Goal: Task Accomplishment & Management: Use online tool/utility

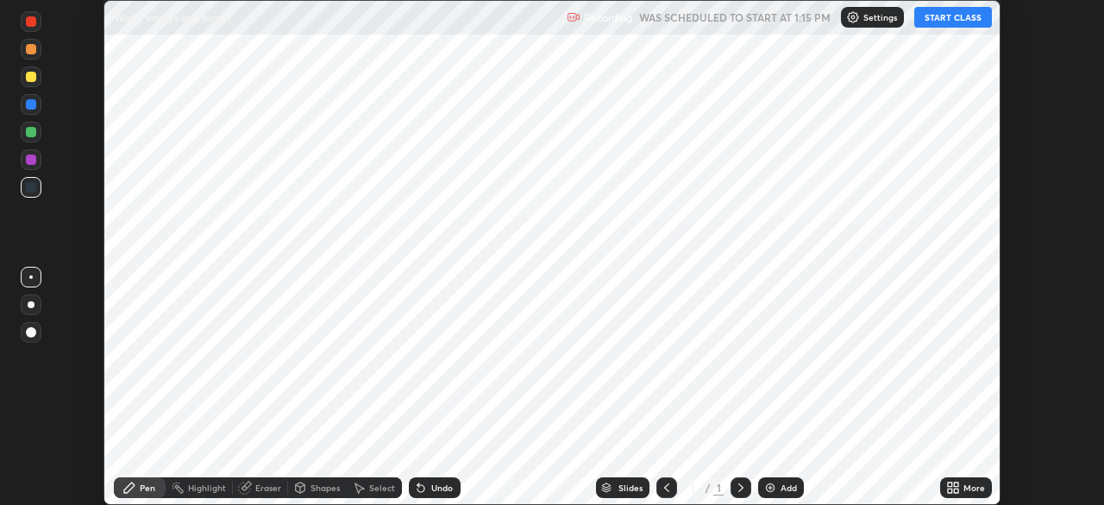
scroll to position [505, 1104]
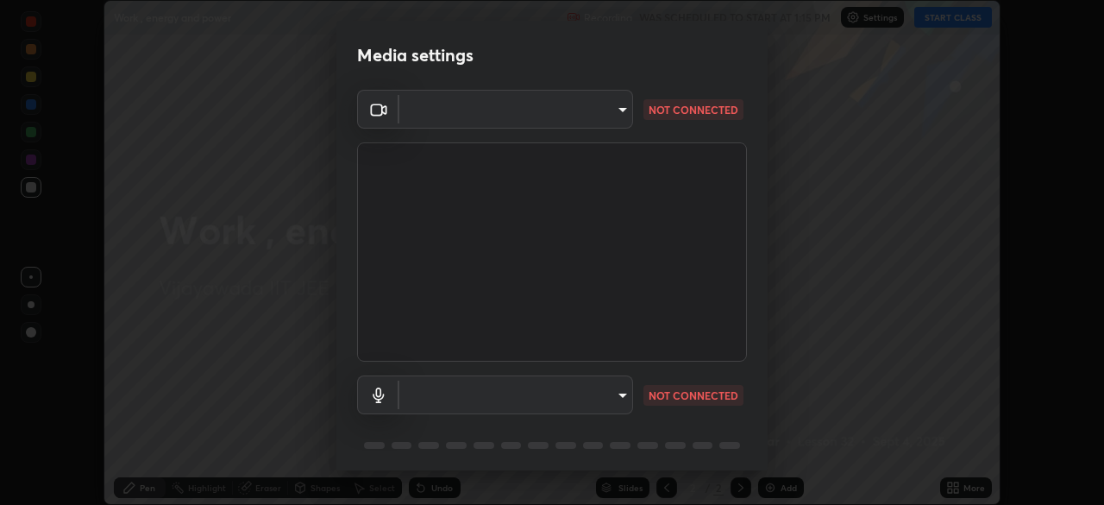
type input "b74a1fcb957b607d7891aad9ae8d06523c05b0d929b8136650b48c924e792bd8"
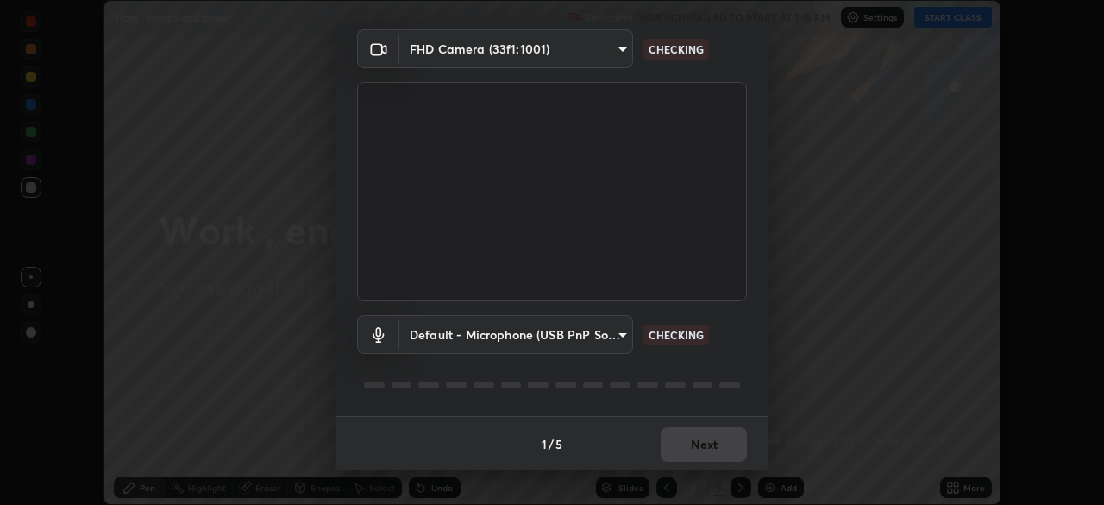
click at [479, 338] on body "Erase all Work , energy and power Recording WAS SCHEDULED TO START AT 1:15 PM S…" at bounding box center [552, 252] width 1104 height 505
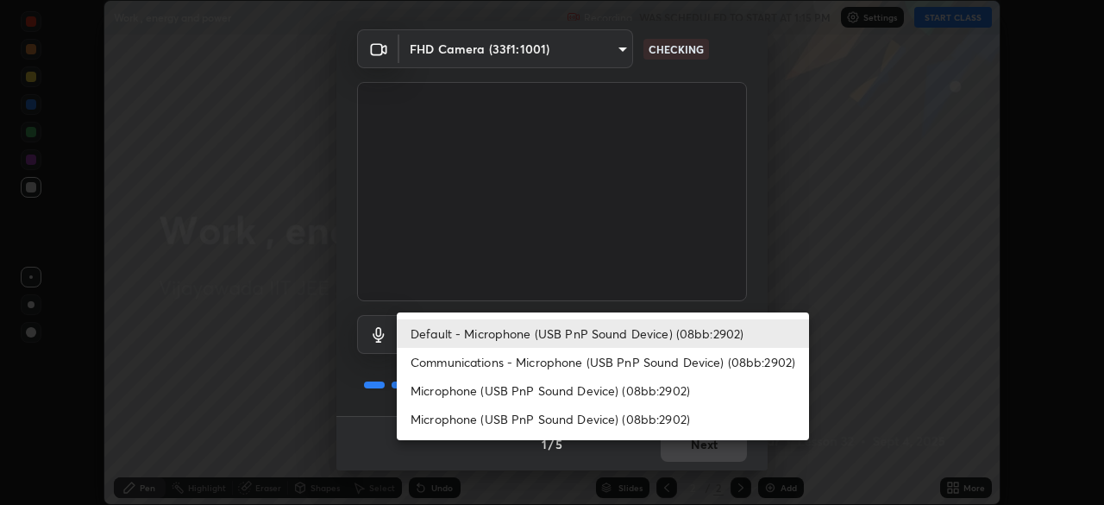
click at [462, 395] on li "Microphone (USB PnP Sound Device) (08bb:2902)" at bounding box center [603, 390] width 412 height 28
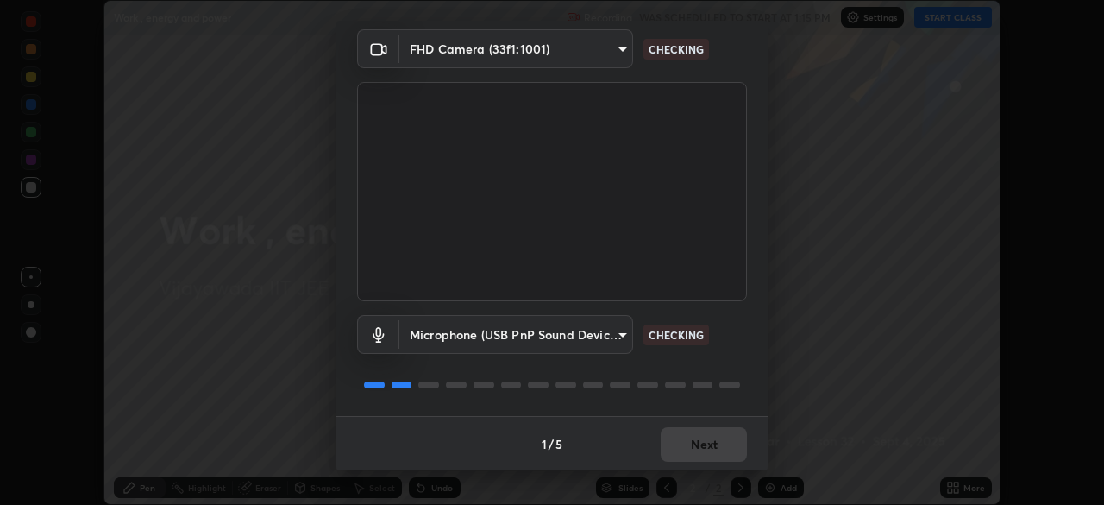
click at [473, 333] on body "Erase all Work , energy and power Recording WAS SCHEDULED TO START AT 1:15 PM S…" at bounding box center [552, 252] width 1104 height 505
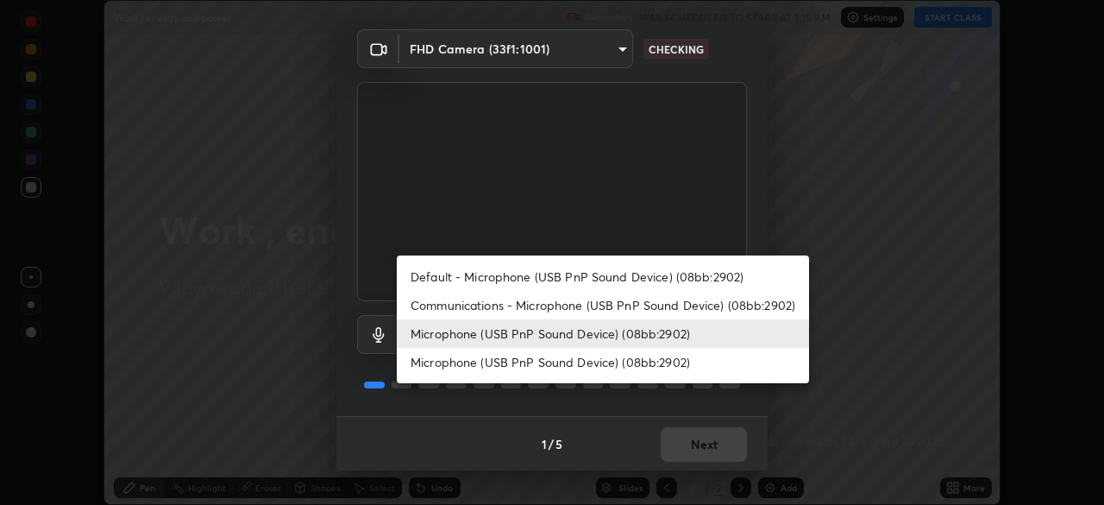
click at [494, 277] on li "Default - Microphone (USB PnP Sound Device) (08bb:2902)" at bounding box center [603, 276] width 412 height 28
type input "default"
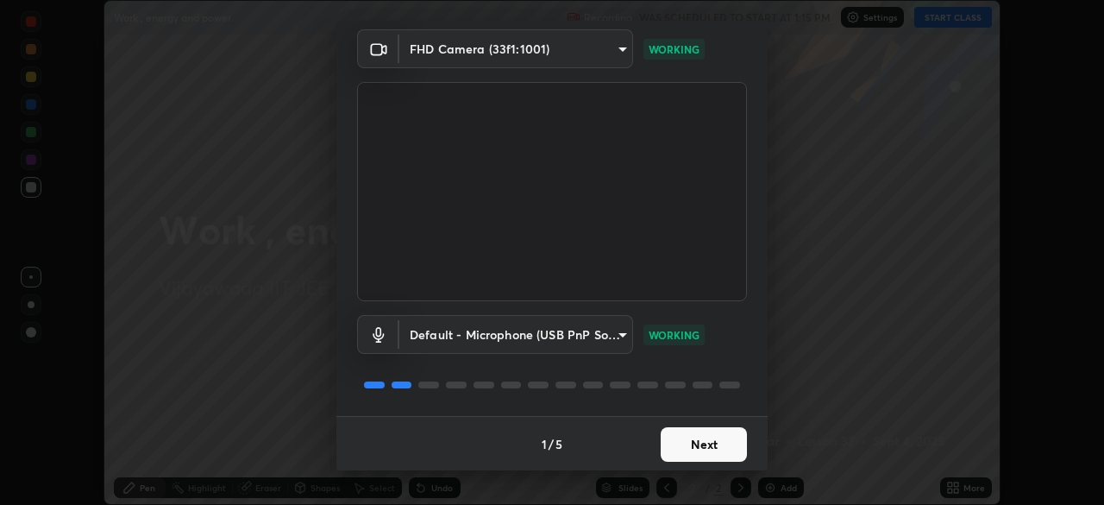
click at [680, 448] on button "Next" at bounding box center [704, 444] width 86 height 35
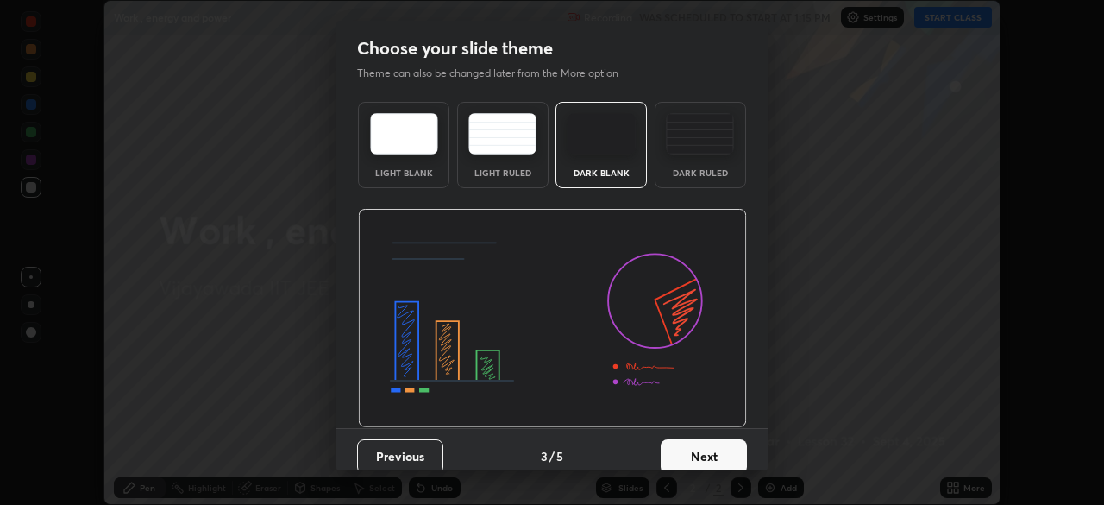
click at [680, 445] on button "Next" at bounding box center [704, 456] width 86 height 35
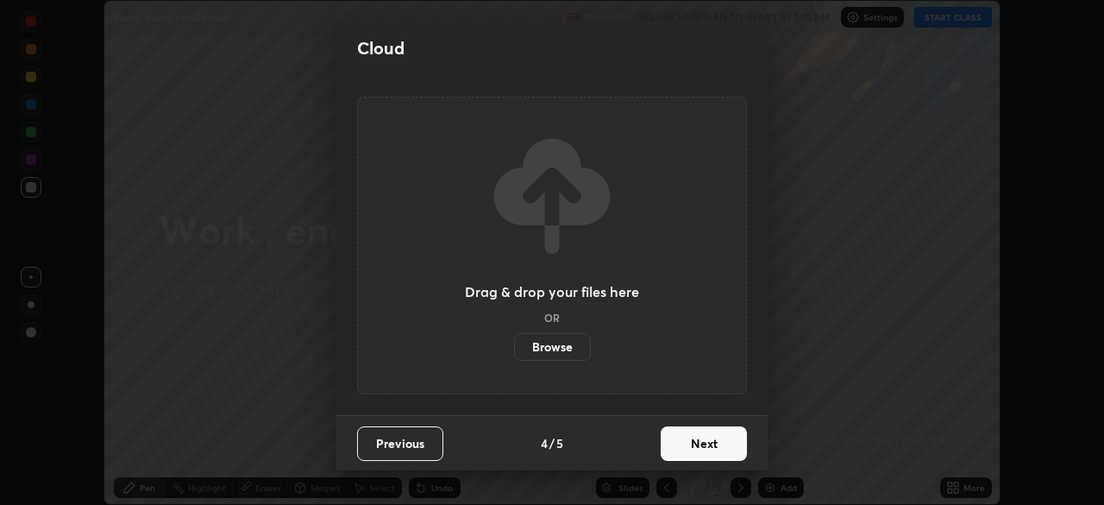
click at [677, 443] on button "Next" at bounding box center [704, 443] width 86 height 35
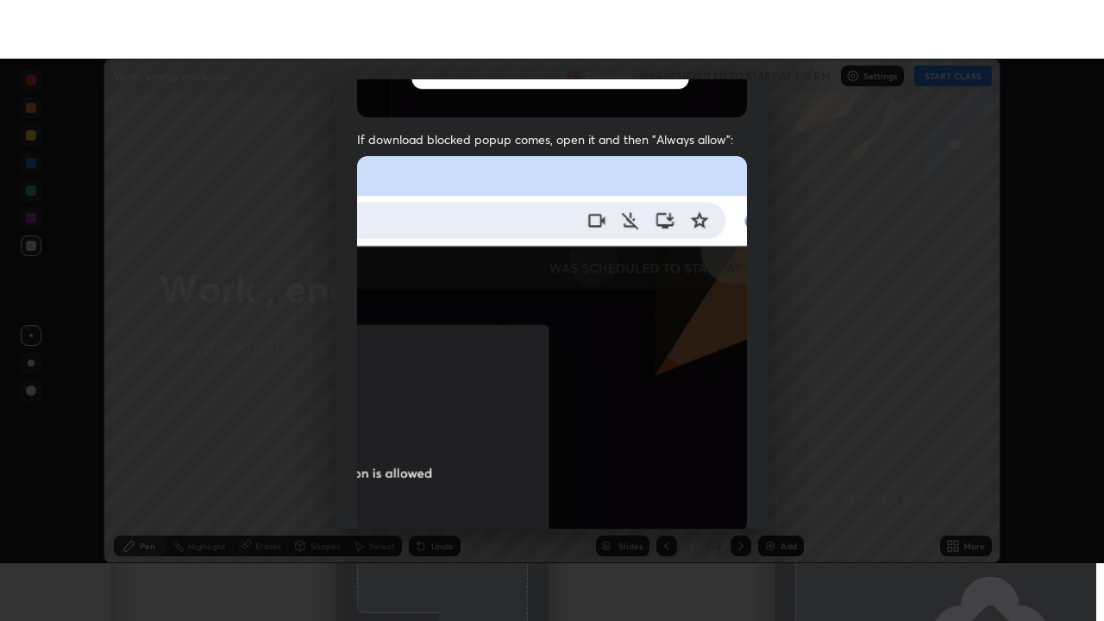
scroll to position [412, 0]
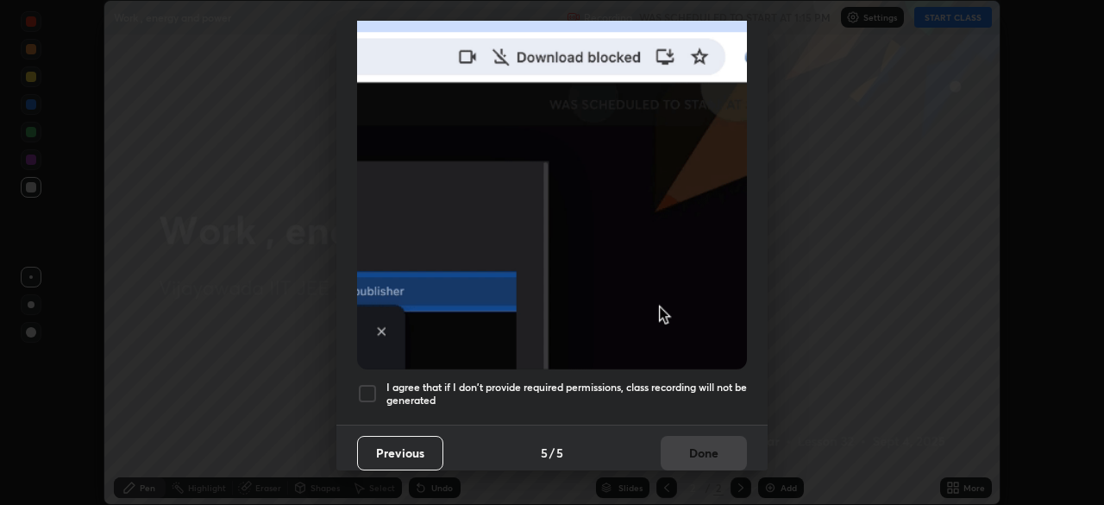
click at [381, 387] on div "I agree that if I don't provide required permissions, class recording will not …" at bounding box center [552, 393] width 390 height 21
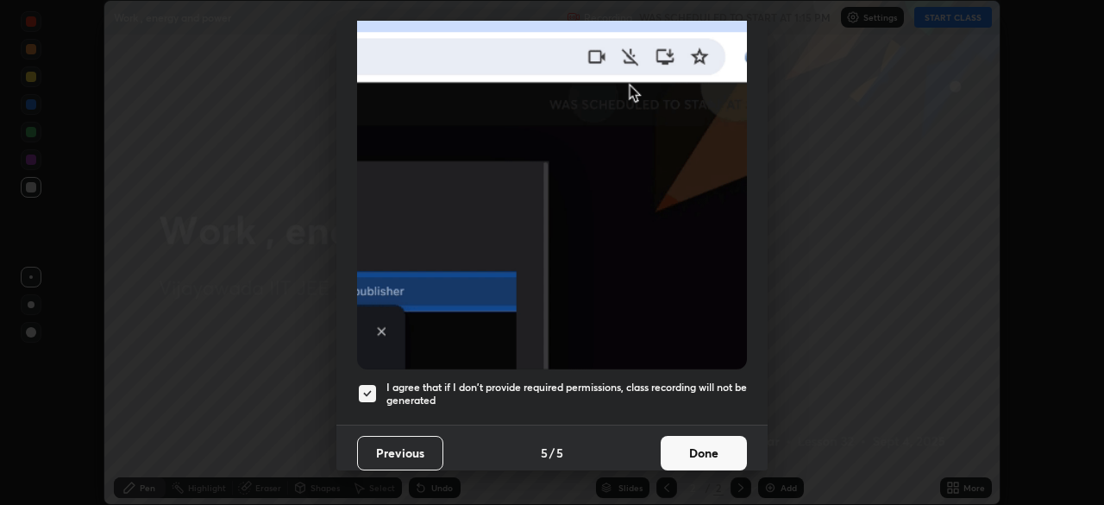
click at [670, 440] on button "Done" at bounding box center [704, 453] width 86 height 35
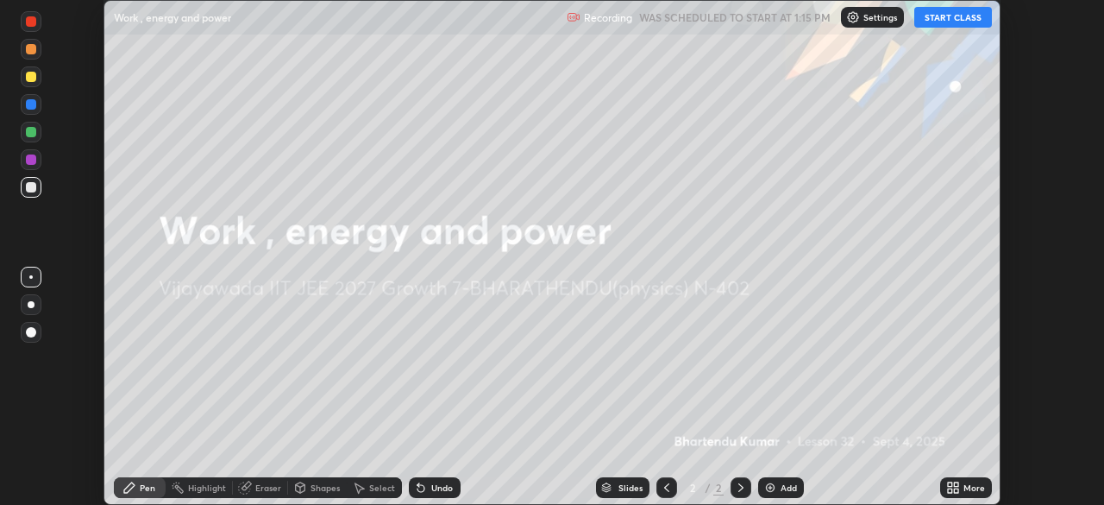
click at [773, 486] on img at bounding box center [771, 488] width 14 height 14
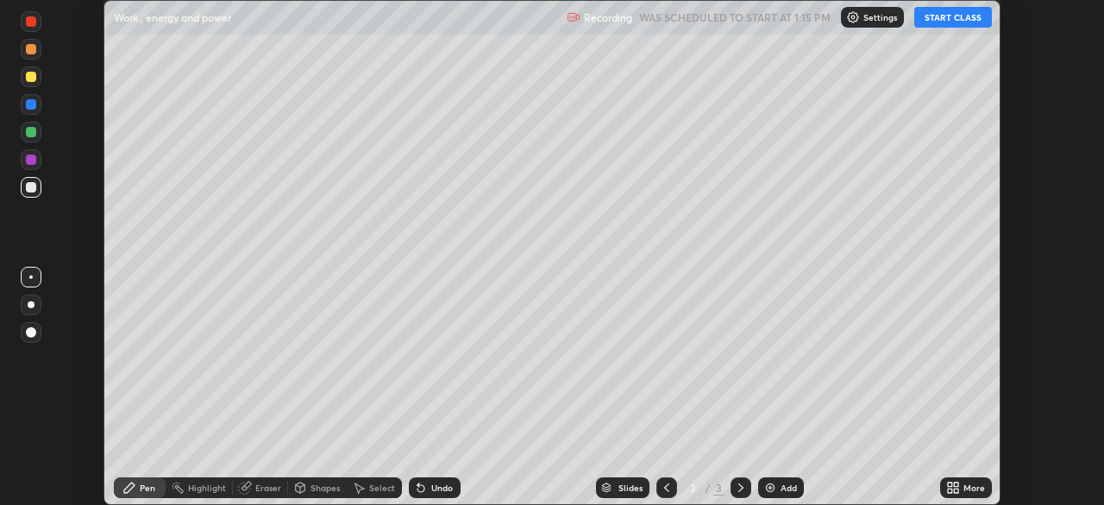
click at [958, 482] on icon at bounding box center [956, 484] width 4 height 4
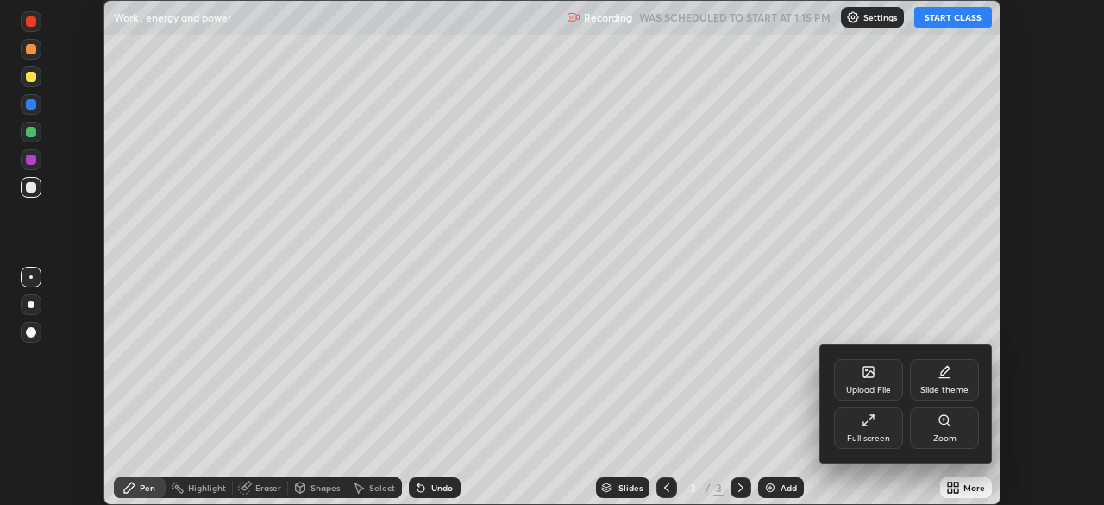
click at [857, 430] on div "Full screen" at bounding box center [868, 427] width 69 height 41
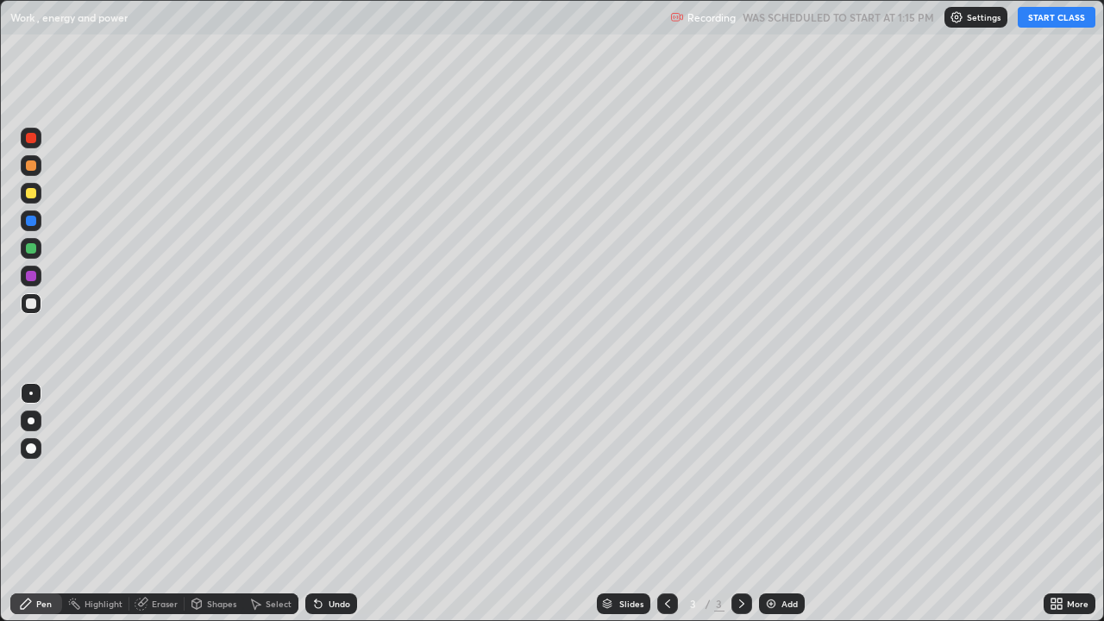
scroll to position [621, 1104]
click at [1040, 26] on button "START CLASS" at bounding box center [1057, 17] width 78 height 21
click at [28, 192] on div at bounding box center [31, 193] width 10 height 10
click at [31, 304] on div at bounding box center [31, 304] width 10 height 10
click at [32, 307] on div at bounding box center [31, 304] width 10 height 10
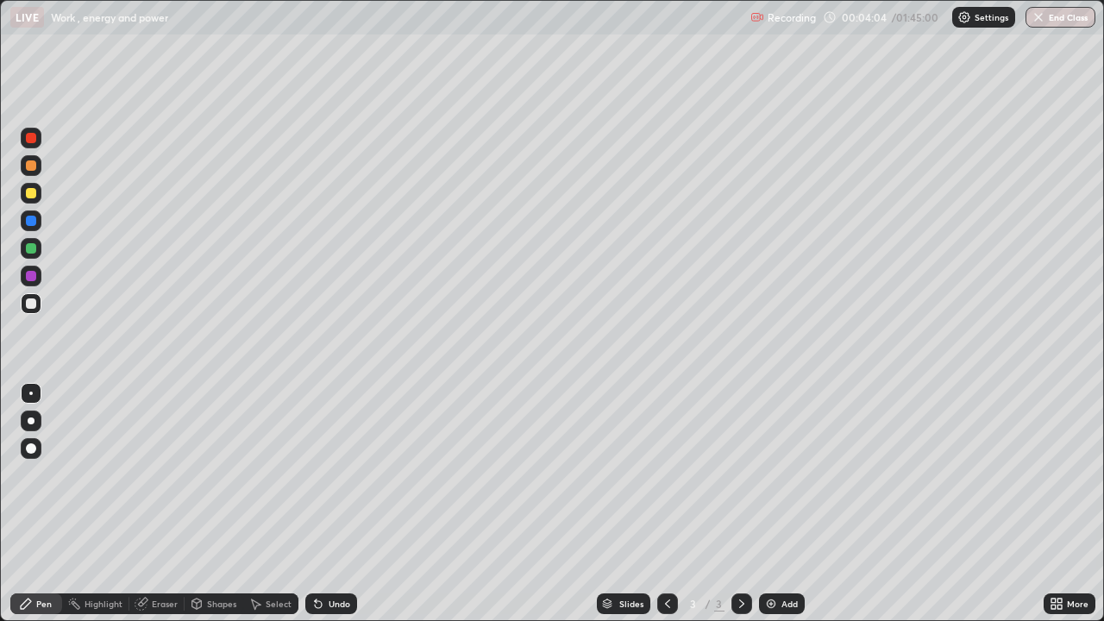
click at [27, 302] on div at bounding box center [31, 304] width 10 height 10
click at [31, 194] on div at bounding box center [31, 193] width 10 height 10
click at [333, 504] on div "Undo" at bounding box center [340, 604] width 22 height 9
click at [34, 304] on div at bounding box center [31, 304] width 10 height 10
click at [29, 197] on div at bounding box center [31, 193] width 10 height 10
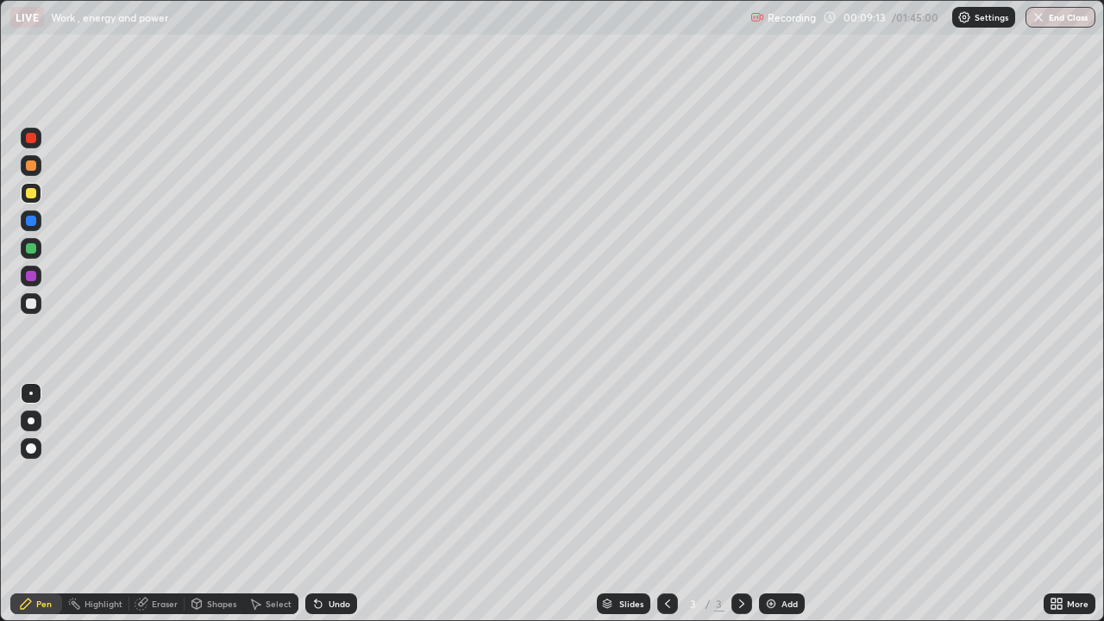
click at [32, 302] on div at bounding box center [31, 304] width 10 height 10
click at [30, 194] on div at bounding box center [31, 193] width 10 height 10
click at [31, 277] on div at bounding box center [31, 276] width 10 height 10
click at [27, 307] on div at bounding box center [31, 304] width 10 height 10
click at [342, 504] on div "Undo" at bounding box center [331, 604] width 52 height 21
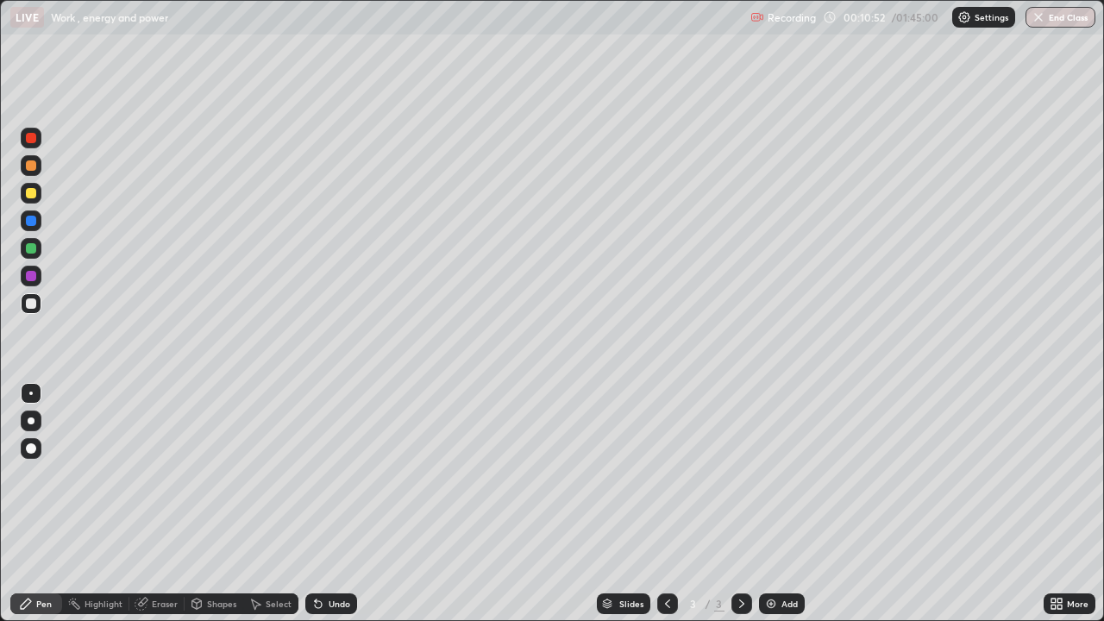
click at [343, 504] on div "Undo" at bounding box center [331, 604] width 52 height 21
click at [767, 504] on img at bounding box center [771, 604] width 14 height 14
click at [31, 194] on div at bounding box center [31, 193] width 10 height 10
click at [31, 304] on div at bounding box center [31, 304] width 10 height 10
click at [28, 276] on div at bounding box center [31, 276] width 10 height 10
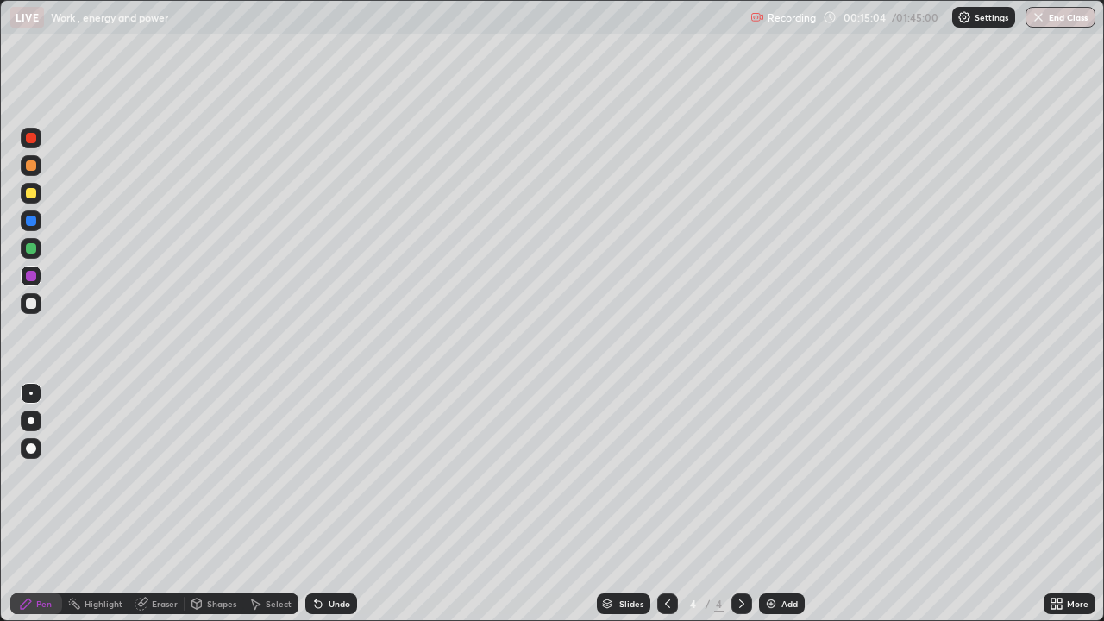
click at [33, 305] on div at bounding box center [31, 304] width 10 height 10
click at [34, 195] on div at bounding box center [31, 193] width 10 height 10
click at [29, 219] on div at bounding box center [31, 221] width 10 height 10
click at [28, 305] on div at bounding box center [31, 304] width 10 height 10
click at [31, 194] on div at bounding box center [31, 193] width 10 height 10
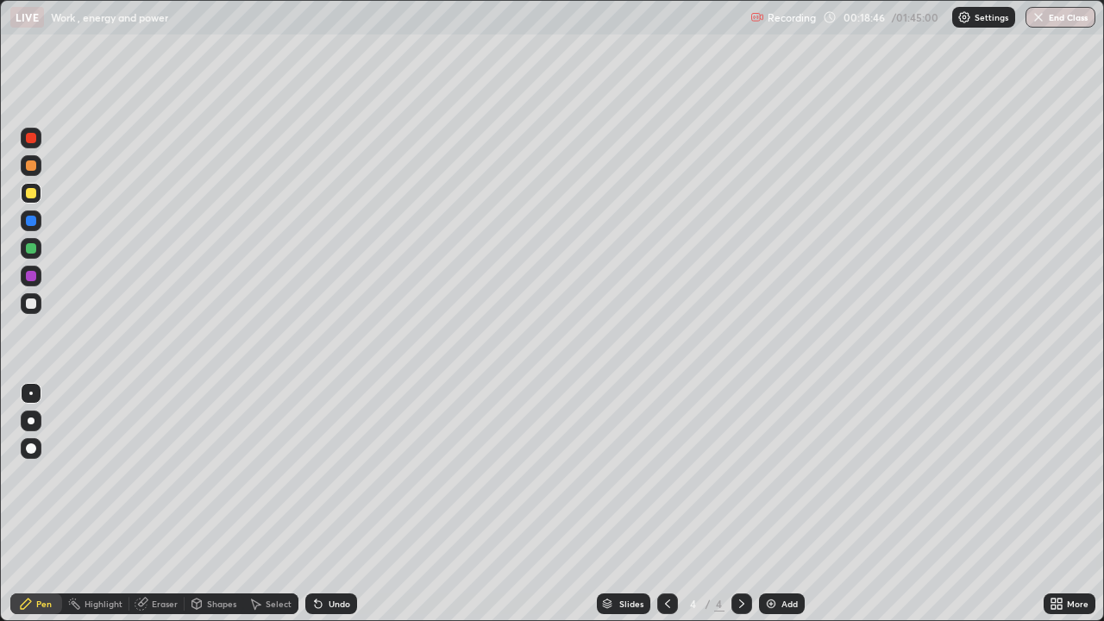
click at [152, 504] on div "Eraser" at bounding box center [165, 604] width 26 height 9
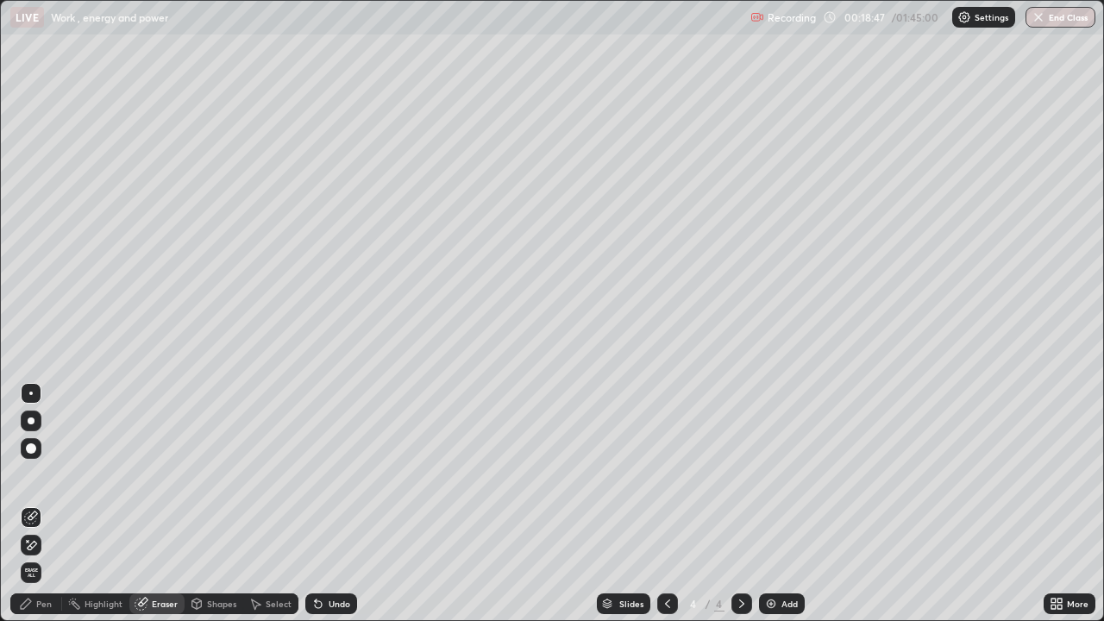
click at [28, 458] on div at bounding box center [31, 448] width 21 height 21
click at [51, 504] on div "Pen" at bounding box center [36, 604] width 52 height 21
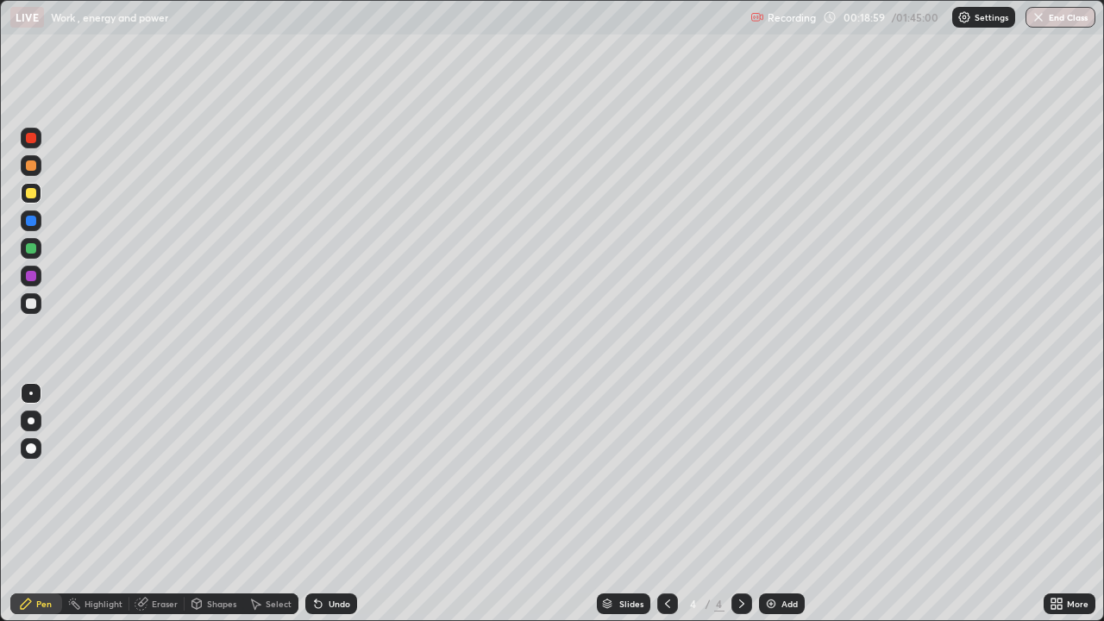
click at [39, 504] on div "Pen" at bounding box center [44, 604] width 16 height 9
click at [29, 303] on div at bounding box center [31, 304] width 10 height 10
click at [31, 193] on div at bounding box center [31, 193] width 10 height 10
click at [331, 504] on div "Undo" at bounding box center [331, 604] width 52 height 21
click at [339, 504] on div "Undo" at bounding box center [340, 604] width 22 height 9
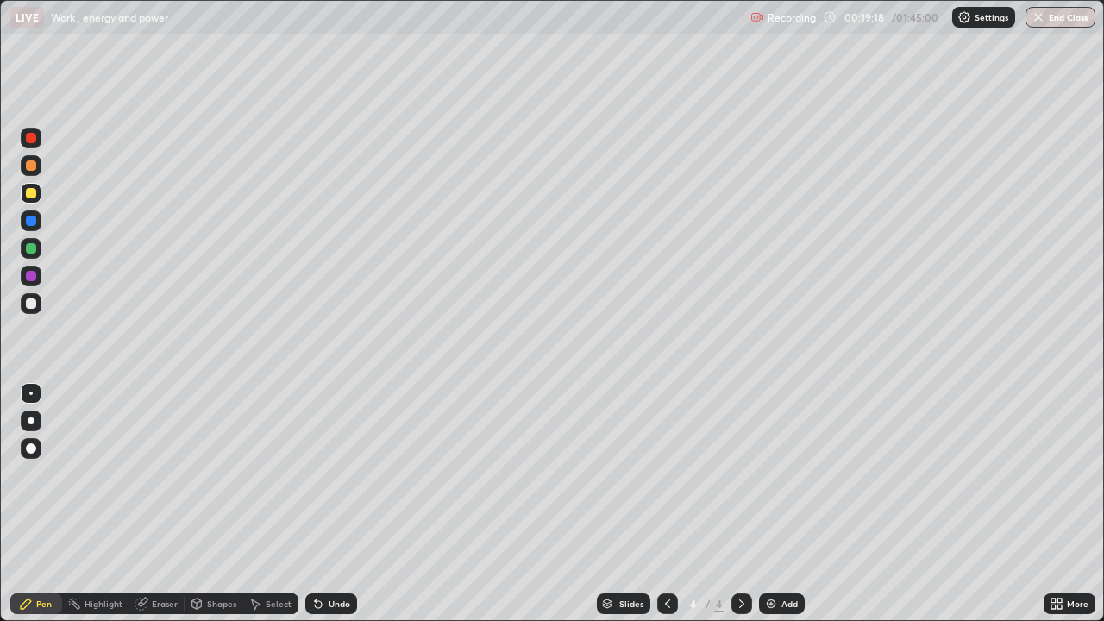
click at [31, 138] on div at bounding box center [31, 138] width 10 height 10
click at [29, 275] on div at bounding box center [31, 276] width 10 height 10
click at [29, 307] on div at bounding box center [31, 304] width 10 height 10
click at [31, 166] on div at bounding box center [31, 165] width 10 height 10
click at [30, 303] on div at bounding box center [31, 304] width 10 height 10
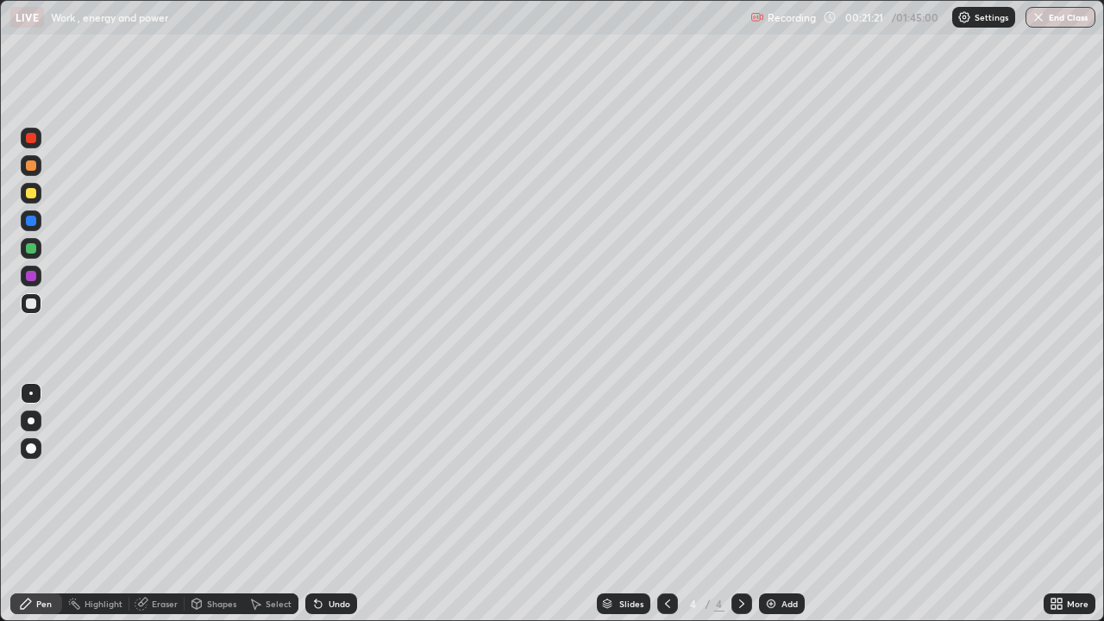
click at [31, 278] on div at bounding box center [31, 276] width 10 height 10
click at [31, 199] on div at bounding box center [31, 193] width 21 height 21
click at [770, 504] on div "Add" at bounding box center [782, 604] width 46 height 21
click at [29, 167] on div at bounding box center [31, 165] width 10 height 10
click at [32, 276] on div at bounding box center [31, 276] width 10 height 10
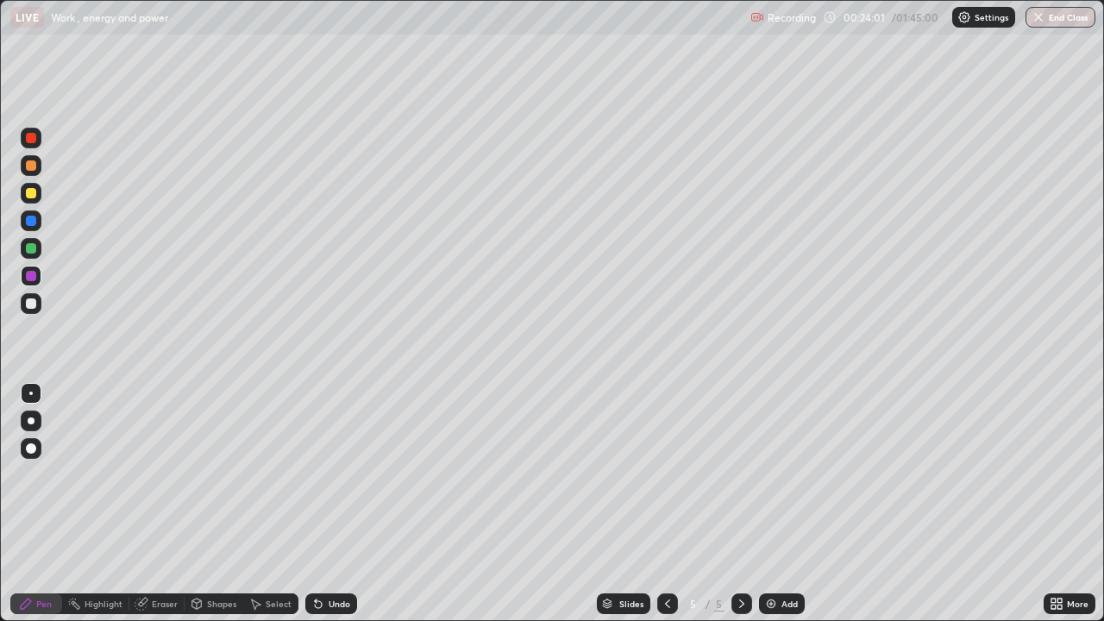
click at [31, 304] on div at bounding box center [31, 304] width 10 height 10
click at [775, 504] on img at bounding box center [771, 604] width 14 height 14
click at [28, 193] on div at bounding box center [31, 193] width 10 height 10
click at [28, 305] on div at bounding box center [31, 304] width 10 height 10
click at [31, 200] on div at bounding box center [31, 193] width 21 height 21
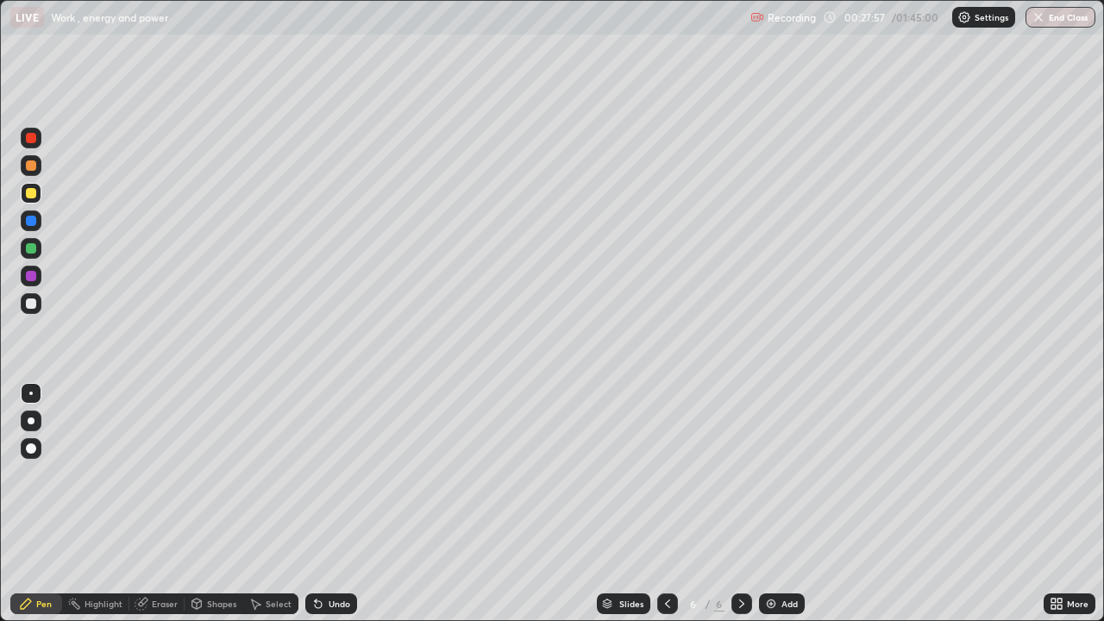
click at [158, 504] on div "Eraser" at bounding box center [165, 604] width 26 height 9
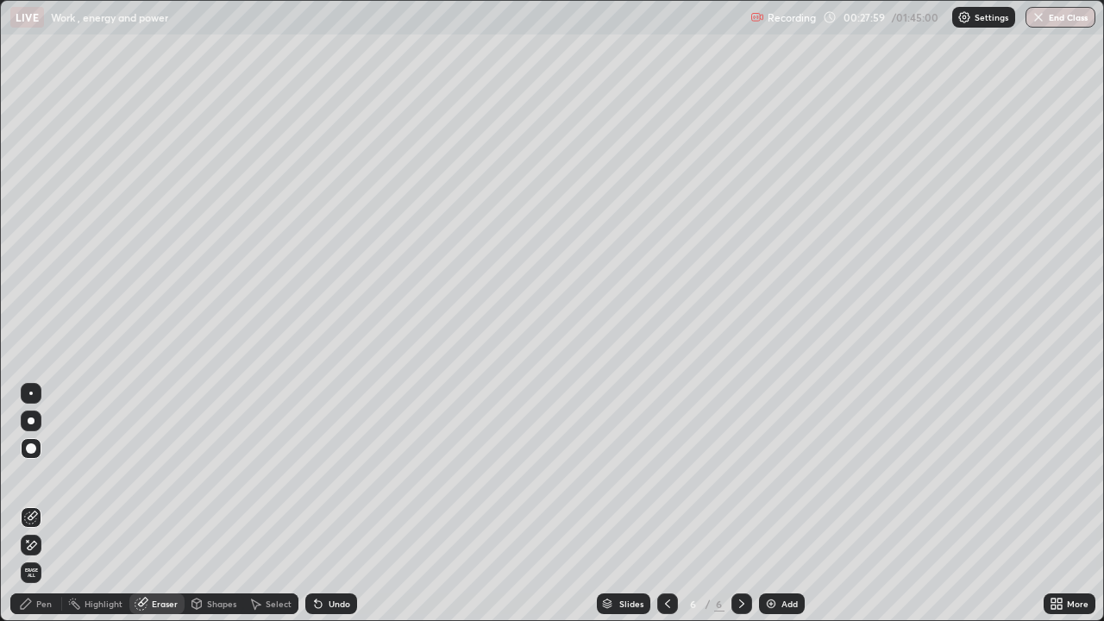
click at [46, 504] on div "Pen" at bounding box center [44, 604] width 16 height 9
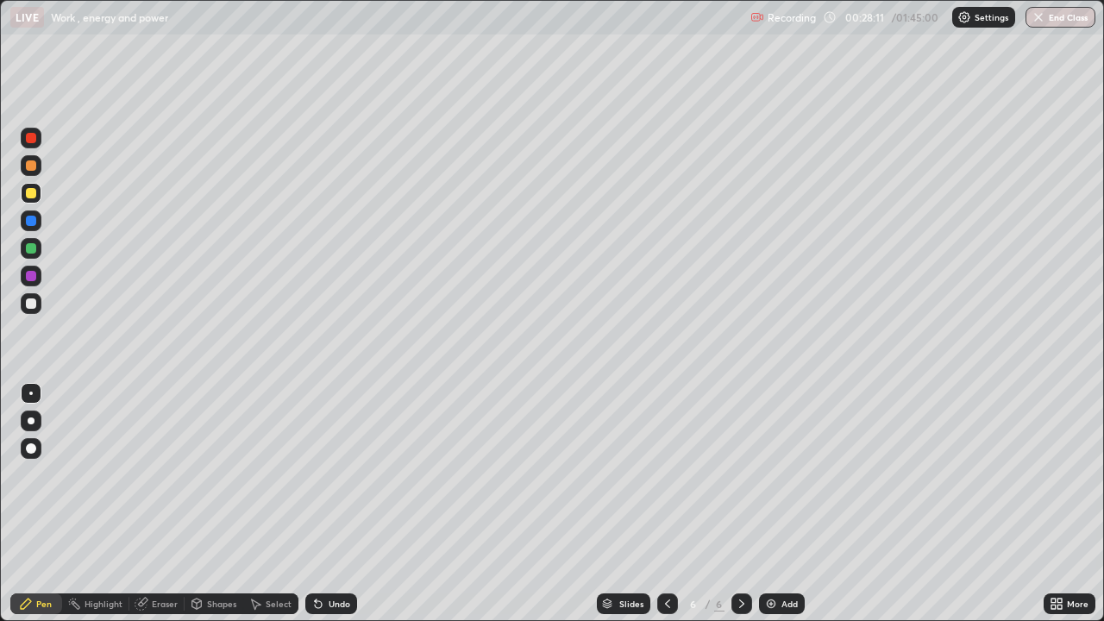
click at [31, 194] on div at bounding box center [31, 193] width 10 height 10
click at [31, 304] on div at bounding box center [31, 304] width 10 height 10
click at [0, 190] on div "Setting up your live class" at bounding box center [552, 310] width 1104 height 621
click at [37, 198] on div at bounding box center [31, 193] width 21 height 21
click at [34, 305] on div at bounding box center [31, 304] width 10 height 10
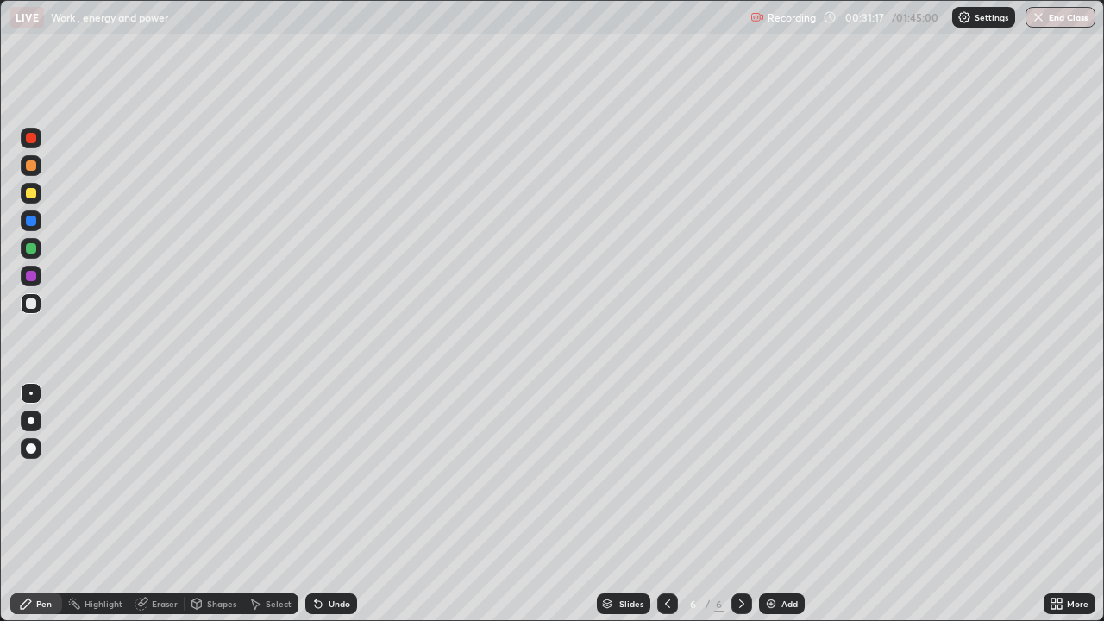
click at [330, 504] on div "Undo" at bounding box center [331, 604] width 52 height 21
click at [40, 193] on div at bounding box center [31, 193] width 21 height 21
click at [31, 305] on div at bounding box center [31, 304] width 10 height 10
click at [166, 504] on div "Eraser" at bounding box center [165, 604] width 26 height 9
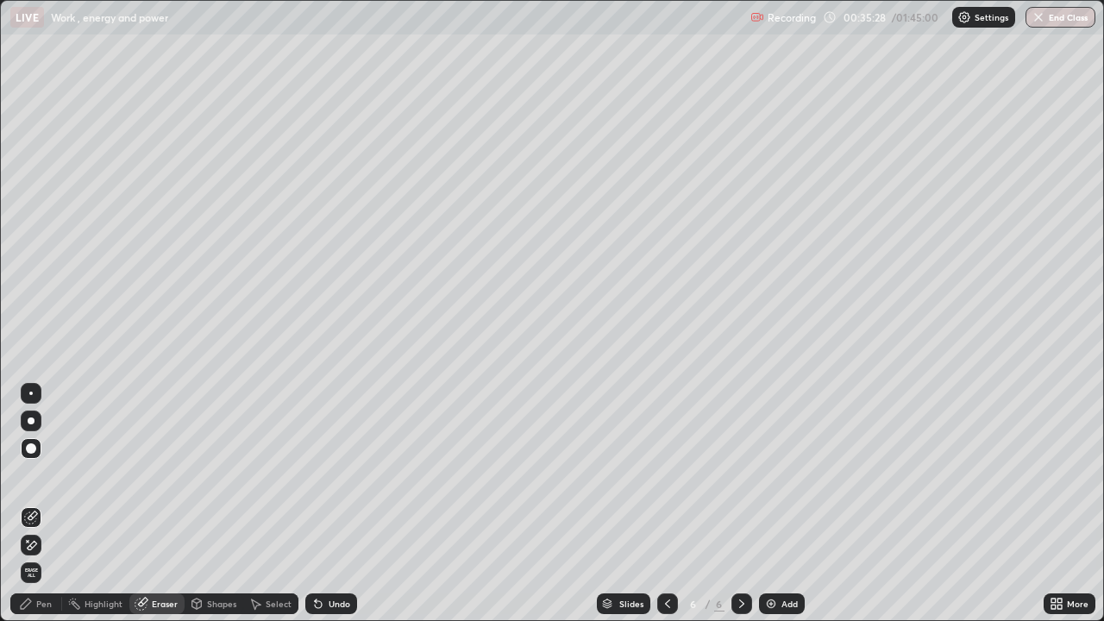
click at [40, 504] on div "Pen" at bounding box center [44, 604] width 16 height 9
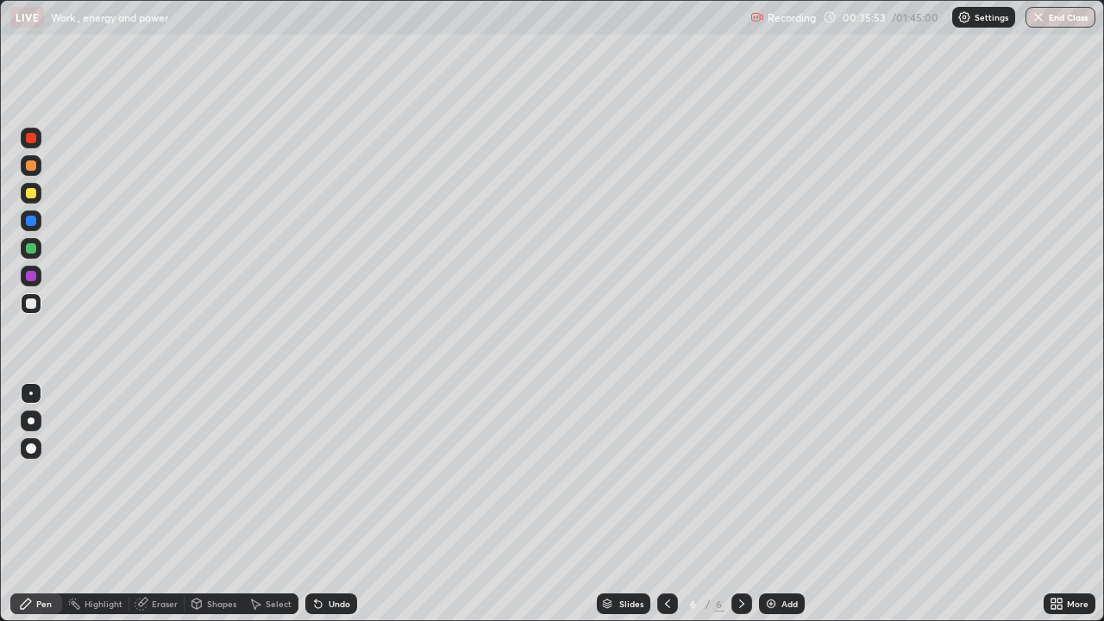
click at [337, 504] on div "Undo" at bounding box center [340, 604] width 22 height 9
click at [338, 504] on div "Undo" at bounding box center [340, 604] width 22 height 9
click at [331, 504] on div "Undo" at bounding box center [340, 604] width 22 height 9
click at [35, 140] on div at bounding box center [31, 138] width 10 height 10
click at [772, 504] on img at bounding box center [771, 604] width 14 height 14
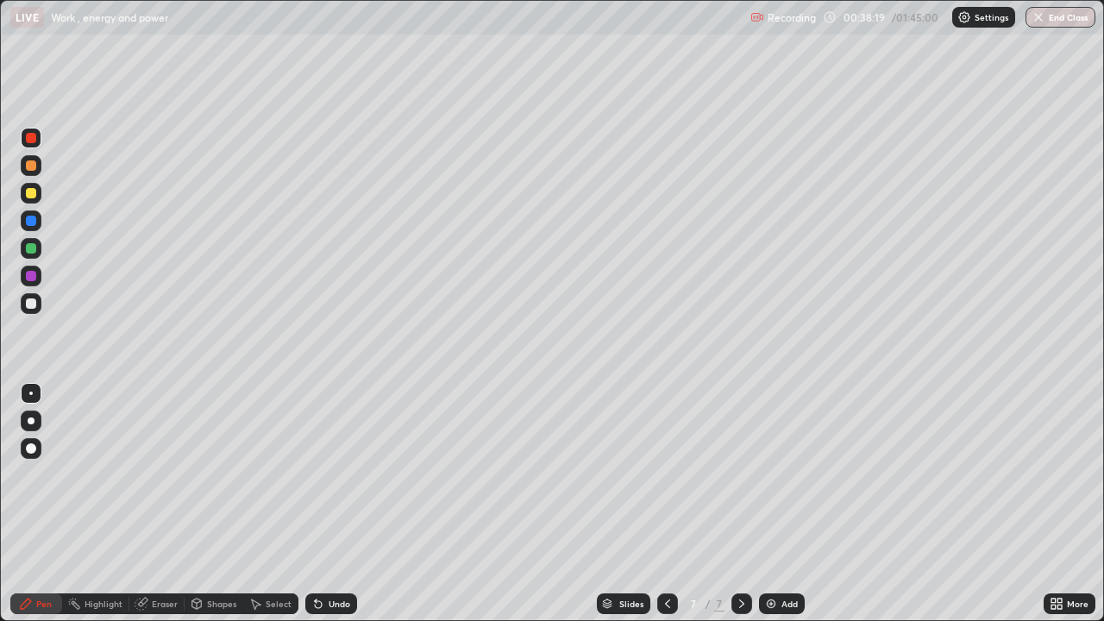
click at [35, 193] on div at bounding box center [31, 193] width 10 height 10
click at [26, 305] on div at bounding box center [31, 304] width 10 height 10
click at [32, 198] on div at bounding box center [31, 193] width 10 height 10
click at [28, 307] on div at bounding box center [31, 304] width 10 height 10
click at [30, 275] on div at bounding box center [31, 276] width 10 height 10
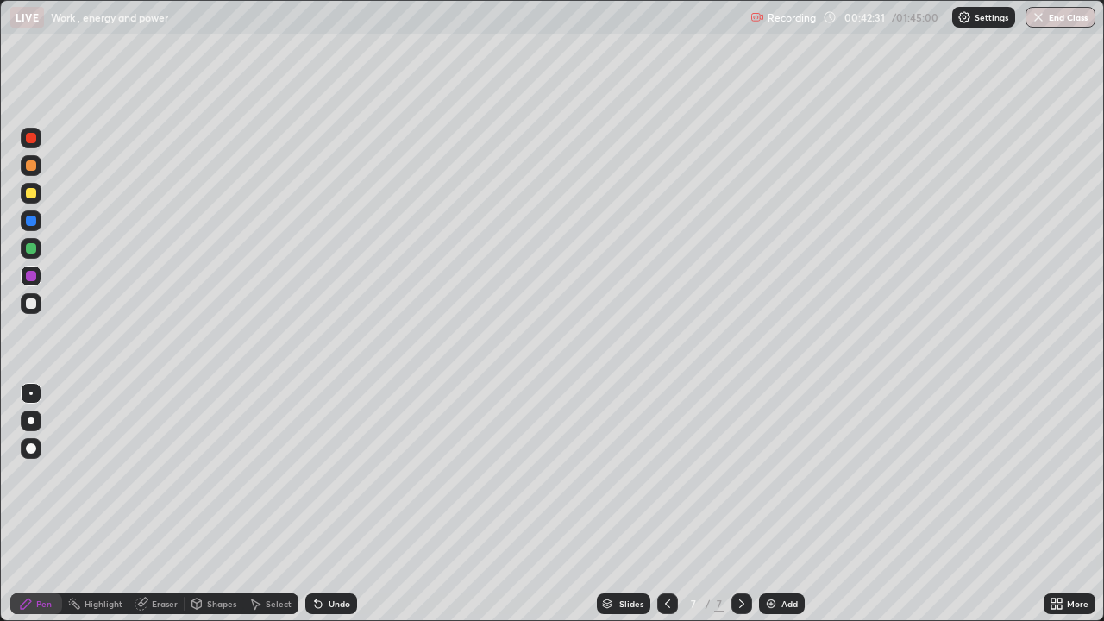
click at [771, 504] on img at bounding box center [771, 604] width 14 height 14
click at [33, 308] on div at bounding box center [31, 304] width 10 height 10
click at [22, 303] on div at bounding box center [31, 303] width 21 height 21
click at [29, 306] on div at bounding box center [31, 304] width 10 height 10
click at [331, 504] on div "Undo" at bounding box center [331, 604] width 52 height 21
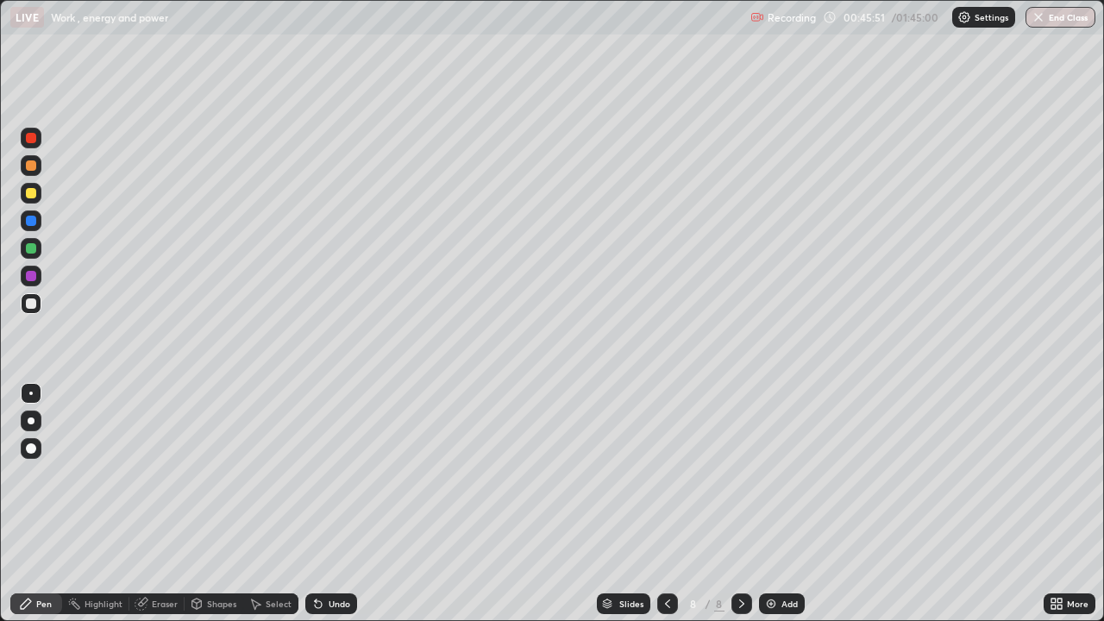
click at [329, 504] on div "Undo" at bounding box center [331, 604] width 52 height 21
click at [331, 504] on div "Undo" at bounding box center [340, 604] width 22 height 9
click at [31, 304] on div at bounding box center [31, 304] width 10 height 10
click at [29, 197] on div at bounding box center [31, 193] width 10 height 10
click at [342, 504] on div "Undo" at bounding box center [340, 604] width 22 height 9
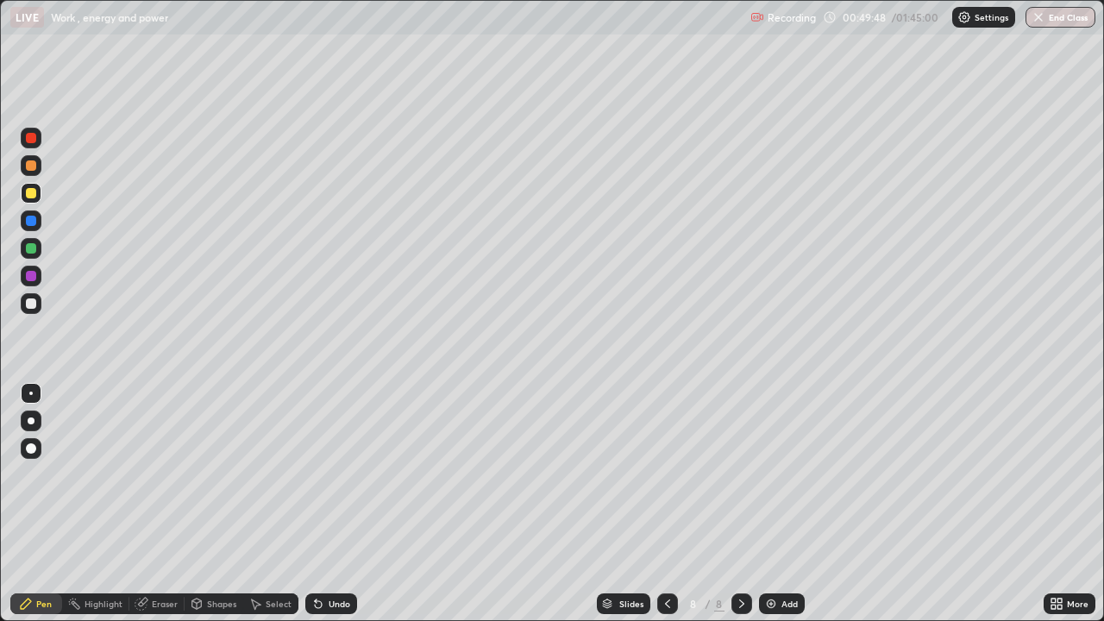
click at [330, 504] on div "Undo" at bounding box center [331, 604] width 52 height 21
click at [159, 504] on div "Eraser" at bounding box center [165, 604] width 26 height 9
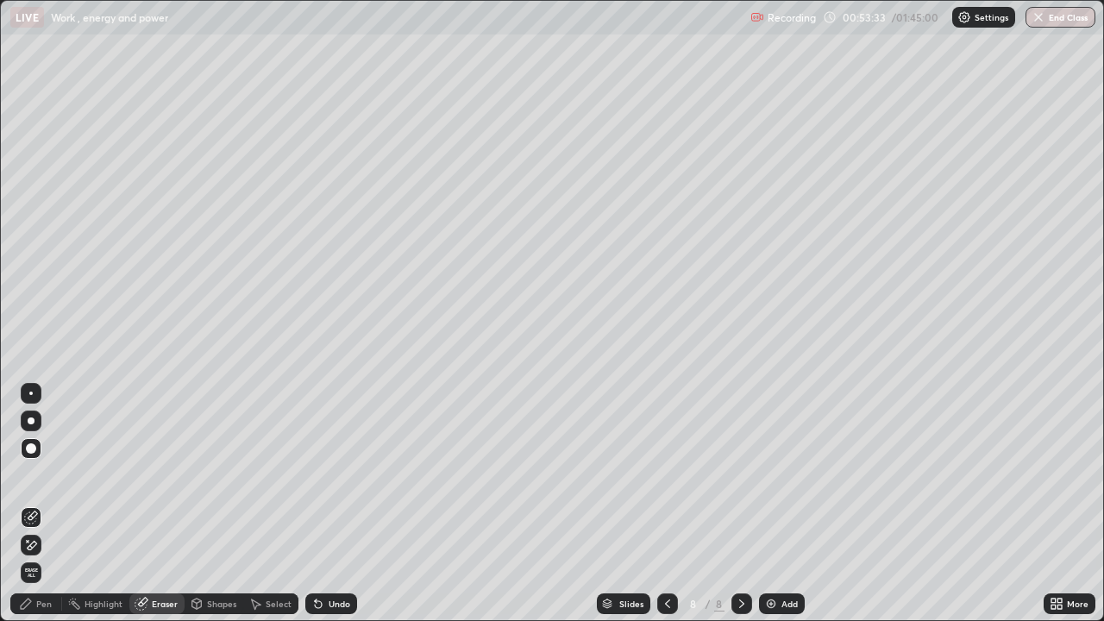
click at [43, 504] on div "Pen" at bounding box center [44, 604] width 16 height 9
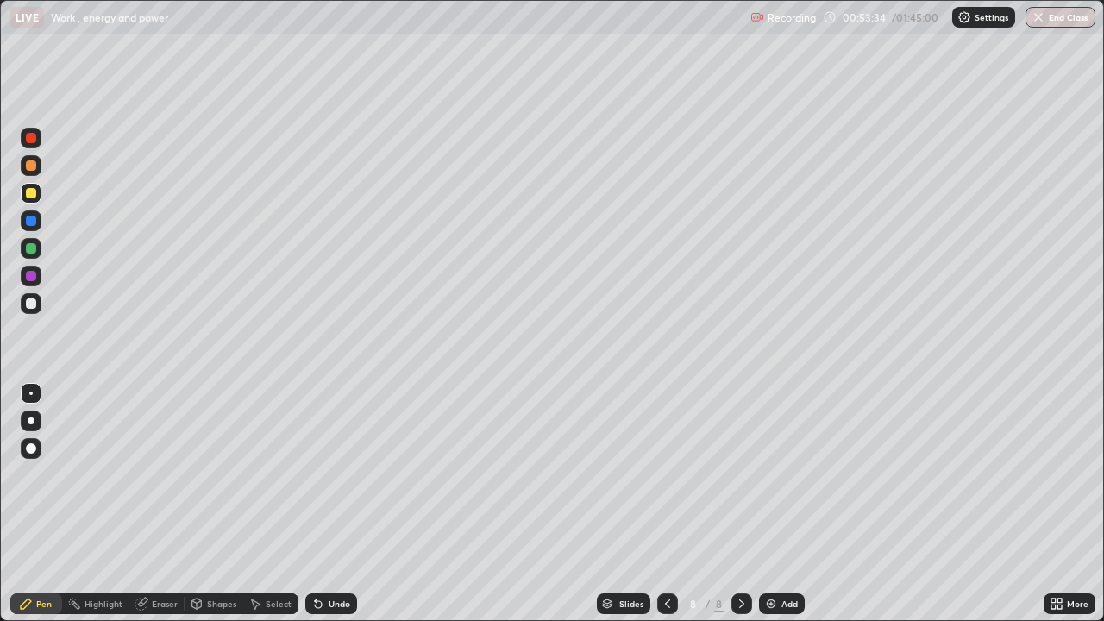
click at [26, 306] on div at bounding box center [31, 304] width 10 height 10
click at [28, 168] on div at bounding box center [31, 165] width 10 height 10
click at [145, 504] on icon at bounding box center [142, 604] width 14 height 14
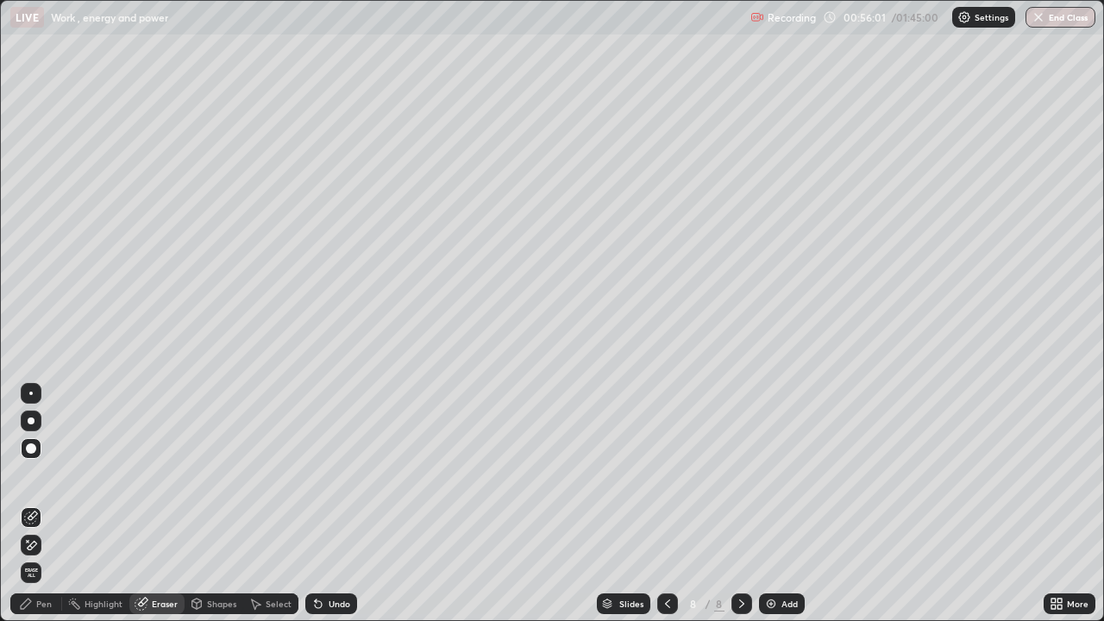
click at [22, 504] on icon at bounding box center [26, 604] width 14 height 14
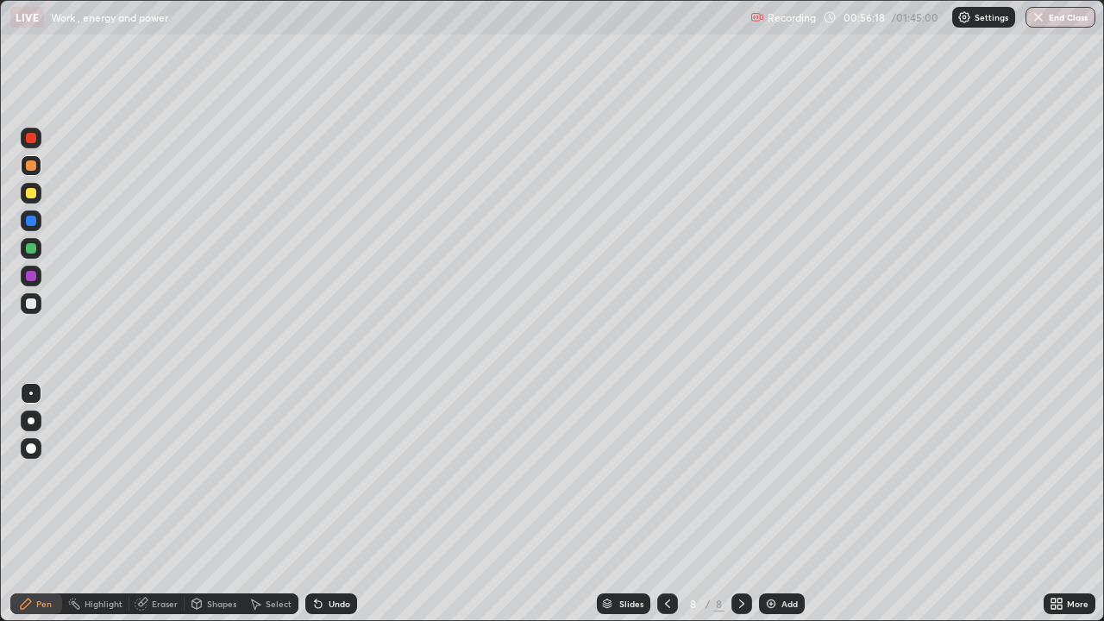
click at [30, 304] on div at bounding box center [31, 304] width 10 height 10
click at [163, 504] on div "Eraser" at bounding box center [165, 604] width 26 height 9
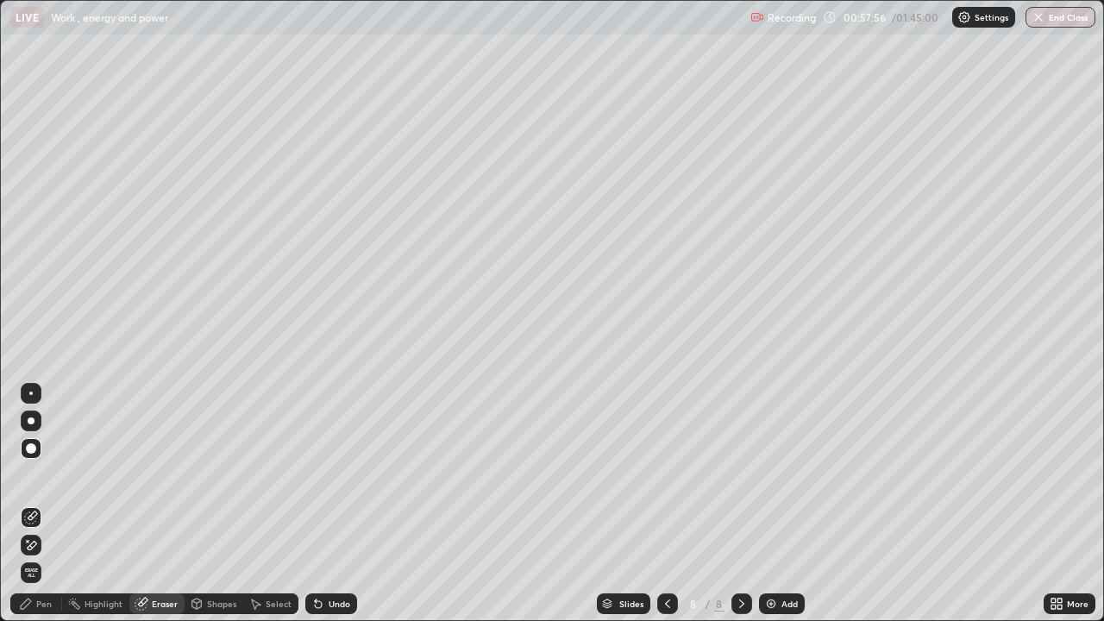
click at [43, 504] on div "Pen" at bounding box center [44, 604] width 16 height 9
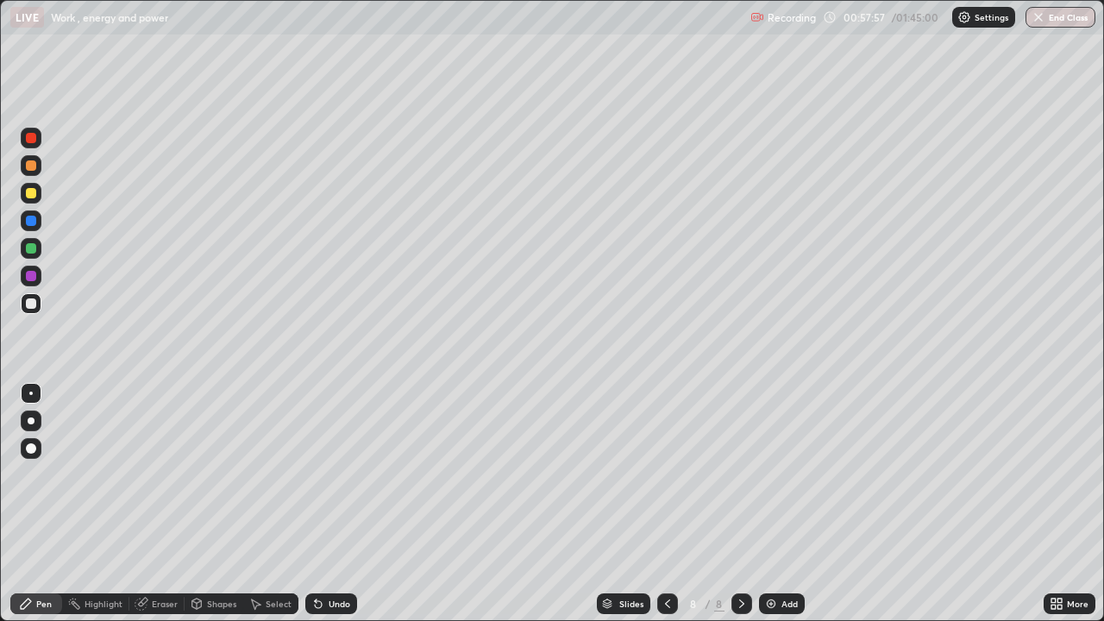
click at [29, 305] on div at bounding box center [31, 304] width 10 height 10
click at [31, 193] on div at bounding box center [31, 193] width 10 height 10
click at [767, 504] on img at bounding box center [771, 604] width 14 height 14
click at [31, 306] on div at bounding box center [31, 304] width 10 height 10
click at [32, 277] on div at bounding box center [31, 276] width 10 height 10
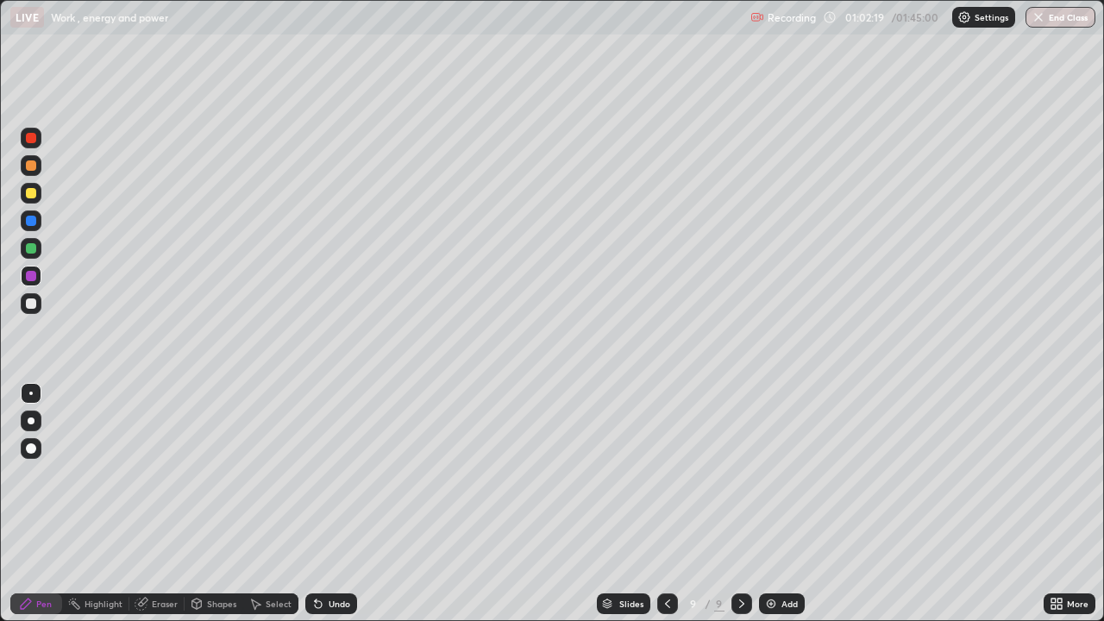
click at [159, 504] on div "Eraser" at bounding box center [156, 604] width 55 height 21
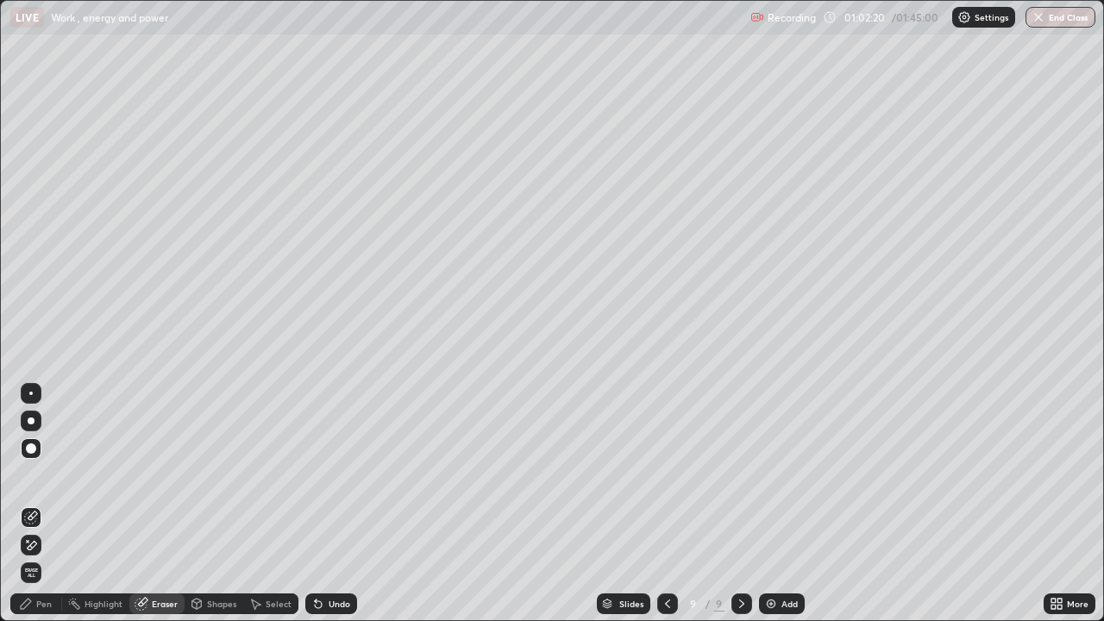
click at [40, 504] on div "Pen" at bounding box center [44, 604] width 16 height 9
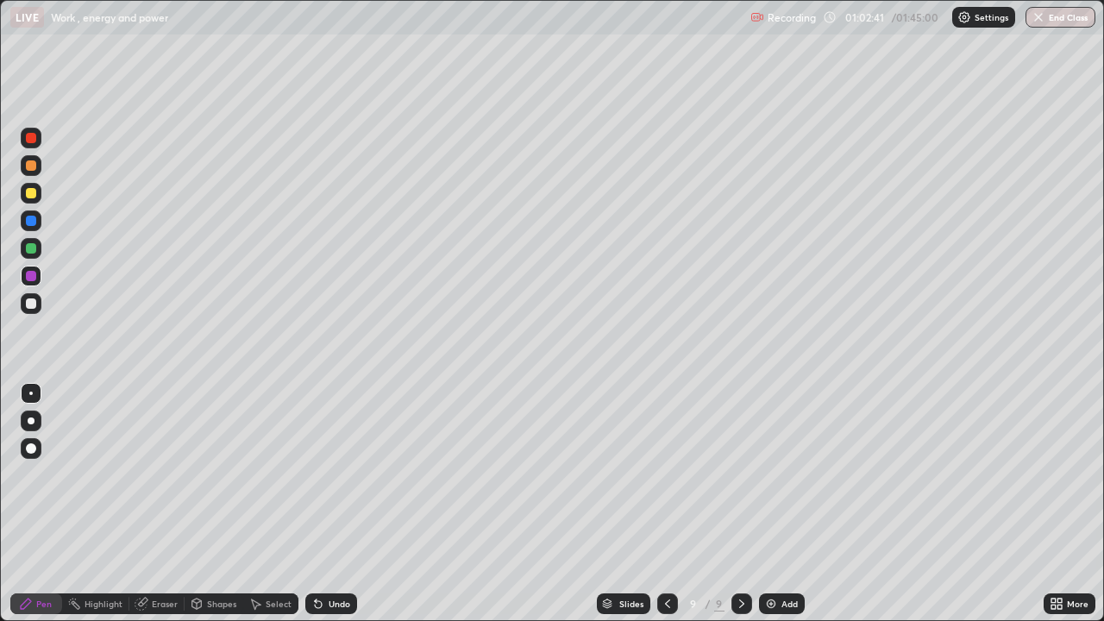
click at [26, 305] on div at bounding box center [31, 304] width 10 height 10
click at [162, 504] on div "Eraser" at bounding box center [165, 604] width 26 height 9
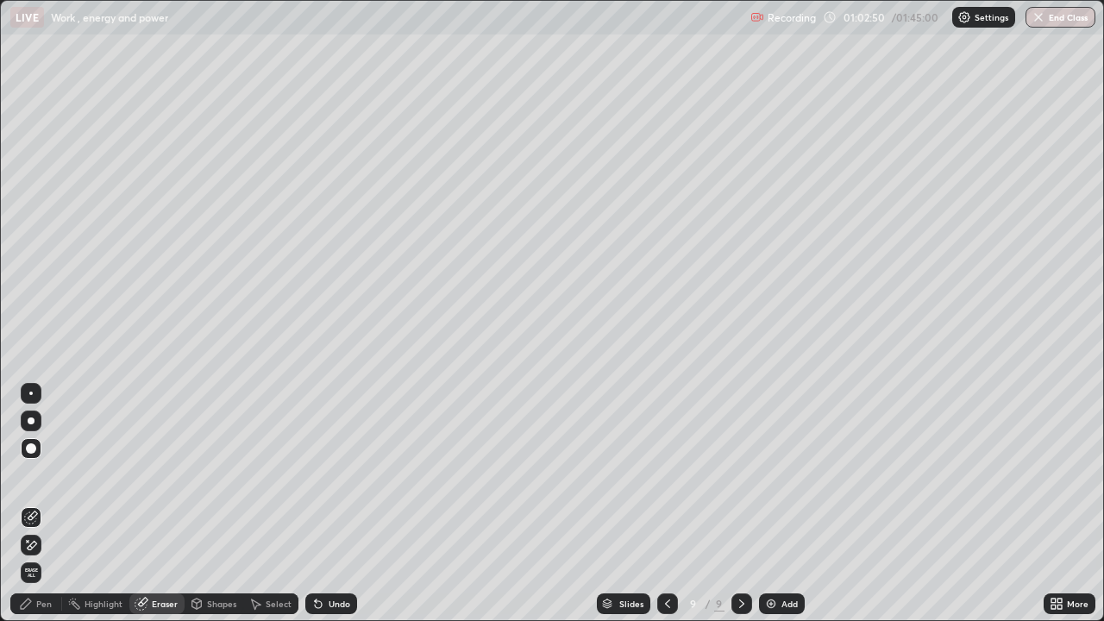
click at [53, 504] on div "Pen" at bounding box center [36, 604] width 52 height 21
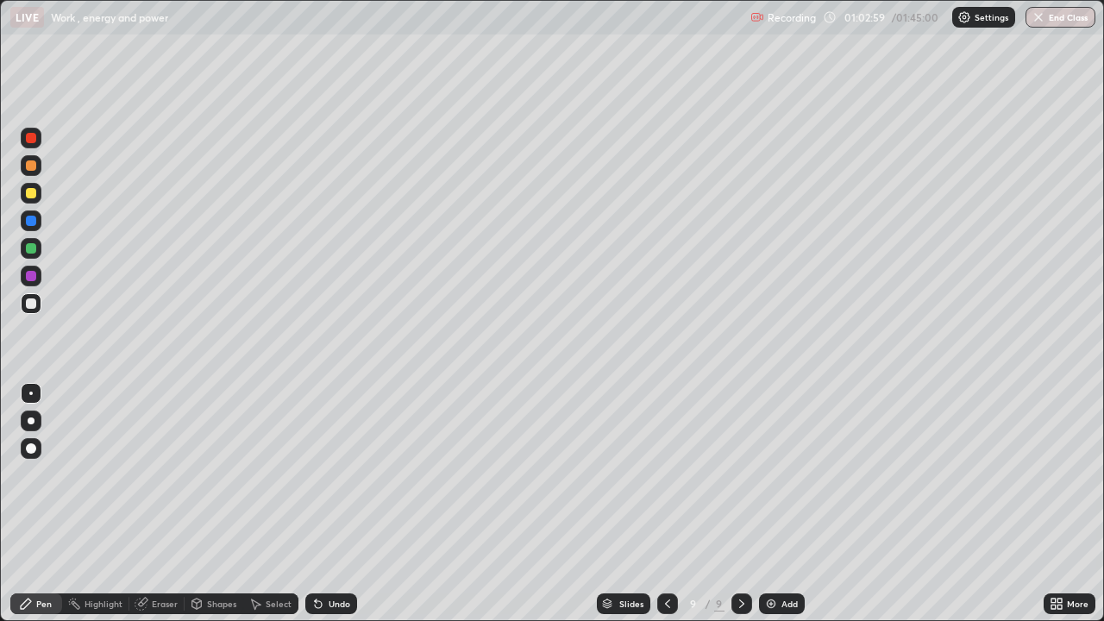
click at [34, 197] on div at bounding box center [31, 193] width 10 height 10
click at [34, 304] on div at bounding box center [31, 304] width 10 height 10
click at [663, 504] on icon at bounding box center [668, 604] width 14 height 14
click at [744, 504] on icon at bounding box center [742, 604] width 14 height 14
click at [766, 504] on img at bounding box center [771, 604] width 14 height 14
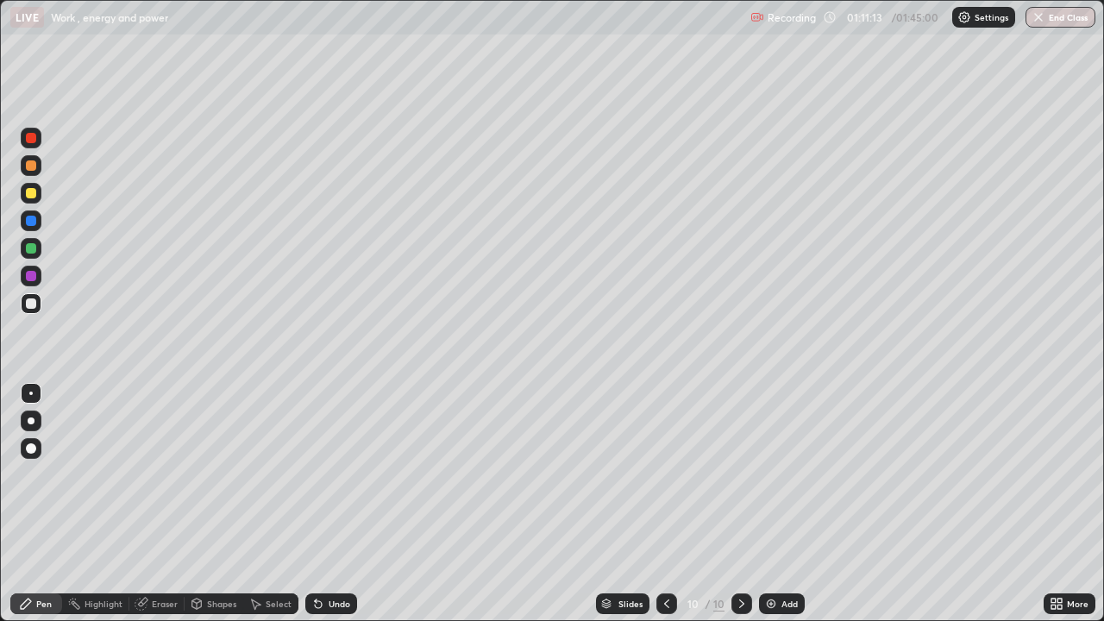
click at [31, 166] on div at bounding box center [31, 165] width 10 height 10
click at [33, 140] on div at bounding box center [31, 138] width 10 height 10
click at [28, 167] on div at bounding box center [31, 165] width 10 height 10
click at [31, 277] on div at bounding box center [31, 276] width 10 height 10
click at [31, 305] on div at bounding box center [31, 304] width 10 height 10
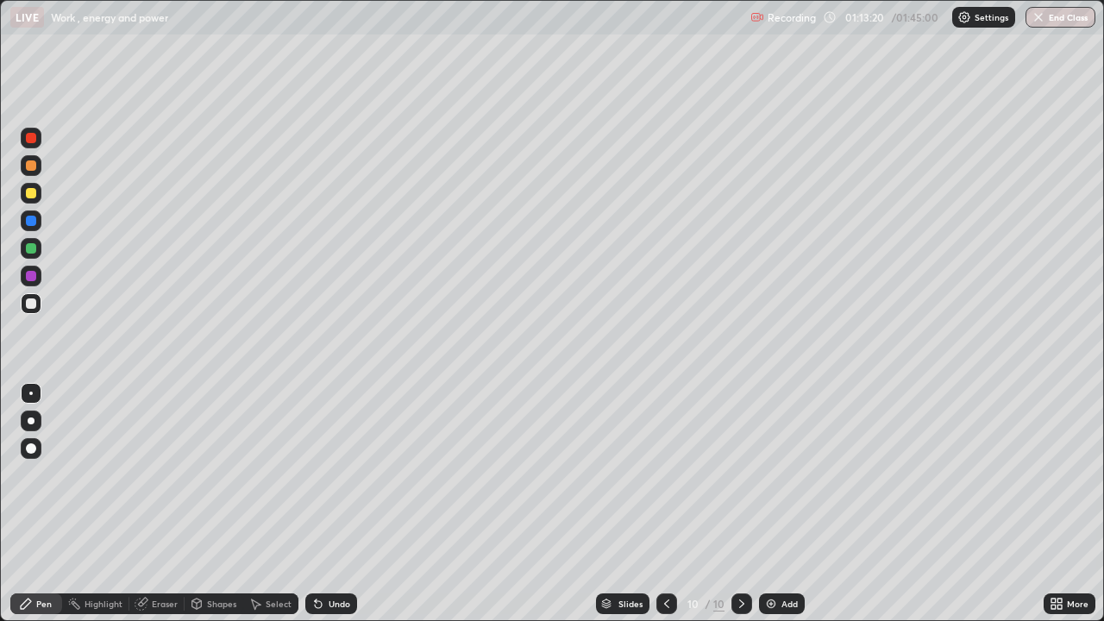
click at [31, 196] on div at bounding box center [31, 193] width 10 height 10
click at [35, 302] on div at bounding box center [31, 304] width 10 height 10
click at [325, 504] on div "Undo" at bounding box center [331, 604] width 52 height 21
click at [339, 504] on div "Undo" at bounding box center [340, 604] width 22 height 9
click at [159, 504] on div "Eraser" at bounding box center [165, 604] width 26 height 9
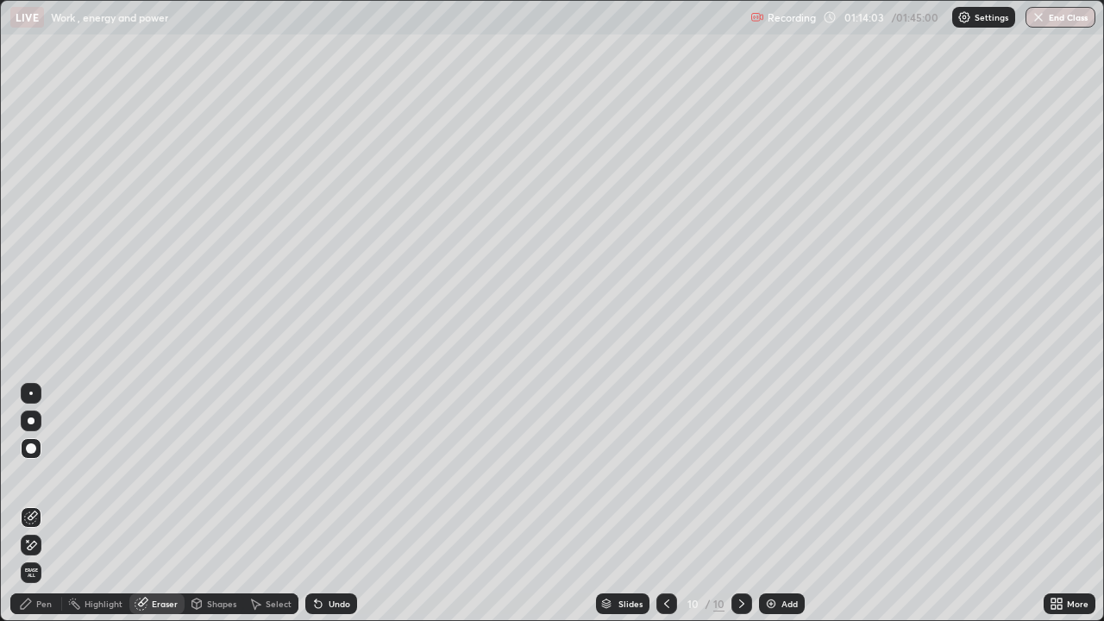
click at [28, 504] on icon at bounding box center [26, 604] width 14 height 14
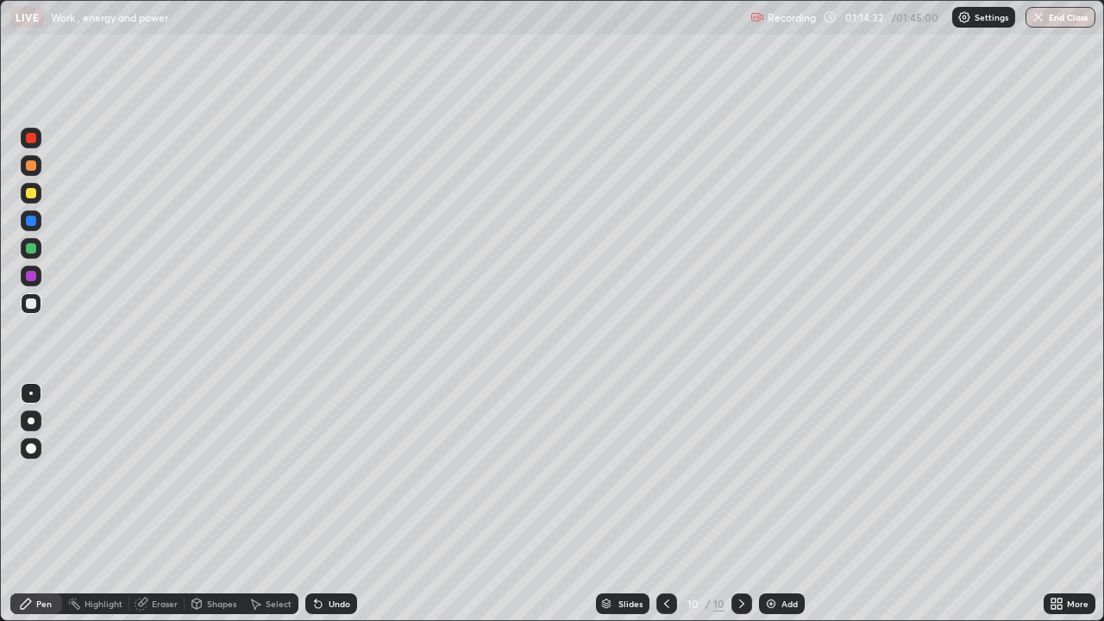
click at [148, 504] on div "Eraser" at bounding box center [156, 604] width 55 height 21
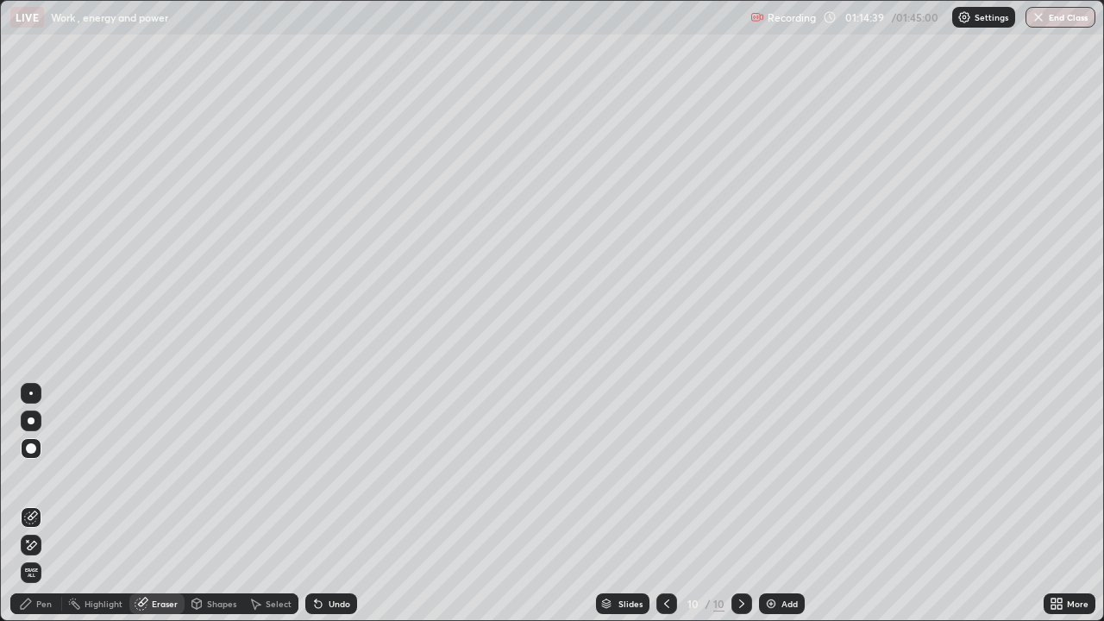
click at [39, 504] on div "Pen" at bounding box center [36, 604] width 52 height 21
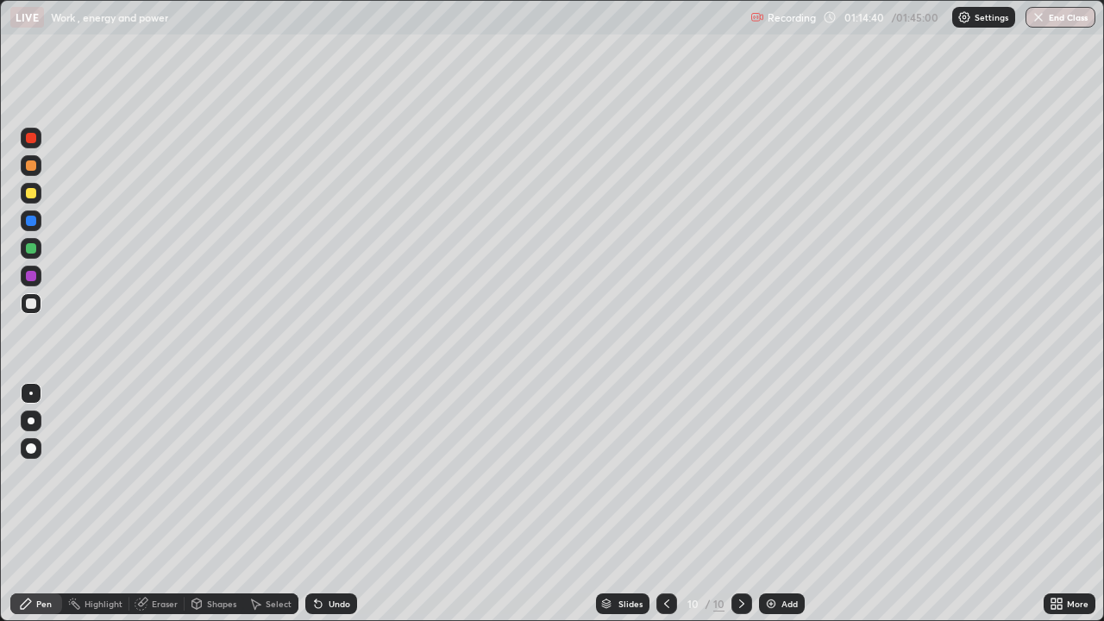
click at [29, 251] on div at bounding box center [31, 248] width 10 height 10
click at [33, 198] on div at bounding box center [31, 193] width 10 height 10
click at [30, 142] on div at bounding box center [31, 138] width 10 height 10
click at [152, 504] on div "Eraser" at bounding box center [165, 604] width 26 height 9
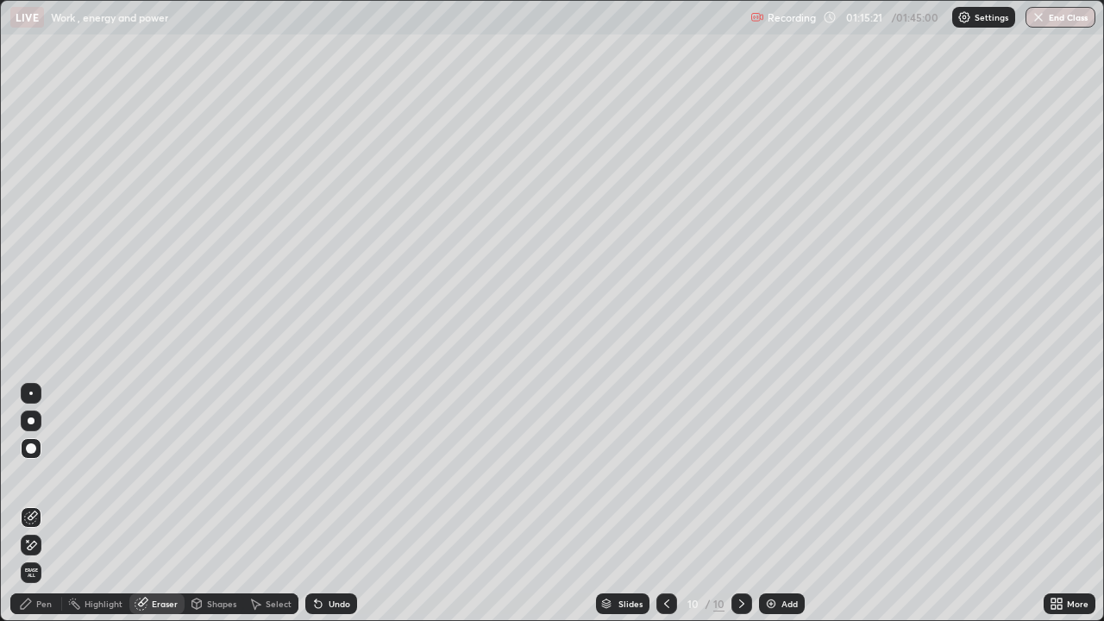
click at [35, 504] on div "Pen" at bounding box center [36, 604] width 52 height 21
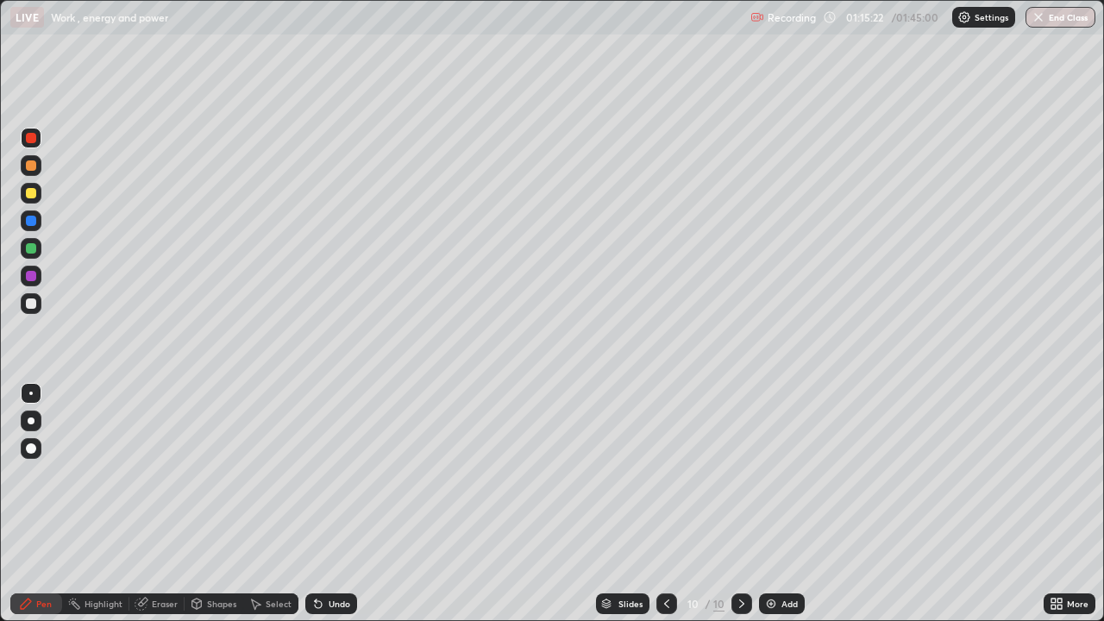
click at [33, 299] on div at bounding box center [31, 304] width 10 height 10
click at [31, 252] on div at bounding box center [31, 248] width 10 height 10
click at [767, 504] on img at bounding box center [771, 604] width 14 height 14
click at [31, 305] on div at bounding box center [31, 304] width 10 height 10
click at [160, 504] on div "Eraser" at bounding box center [165, 604] width 26 height 9
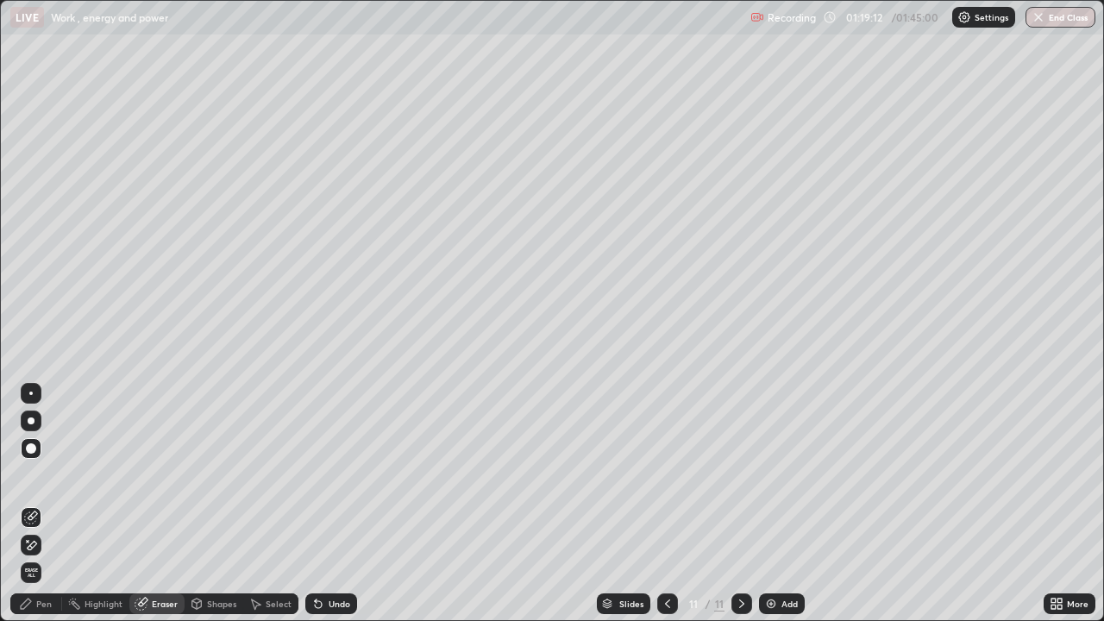
click at [37, 504] on div "Pen" at bounding box center [44, 604] width 16 height 9
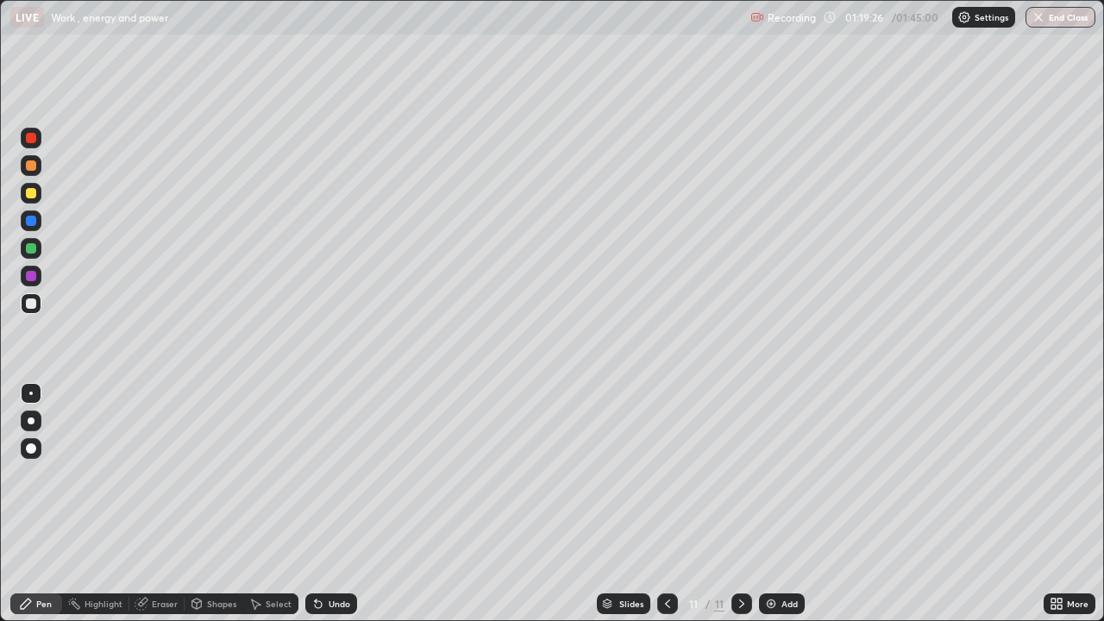
click at [31, 200] on div at bounding box center [31, 193] width 21 height 21
click at [33, 200] on div at bounding box center [31, 193] width 21 height 21
click at [28, 248] on div at bounding box center [31, 248] width 10 height 10
click at [771, 504] on div "Add" at bounding box center [782, 604] width 46 height 21
click at [31, 305] on div at bounding box center [31, 304] width 10 height 10
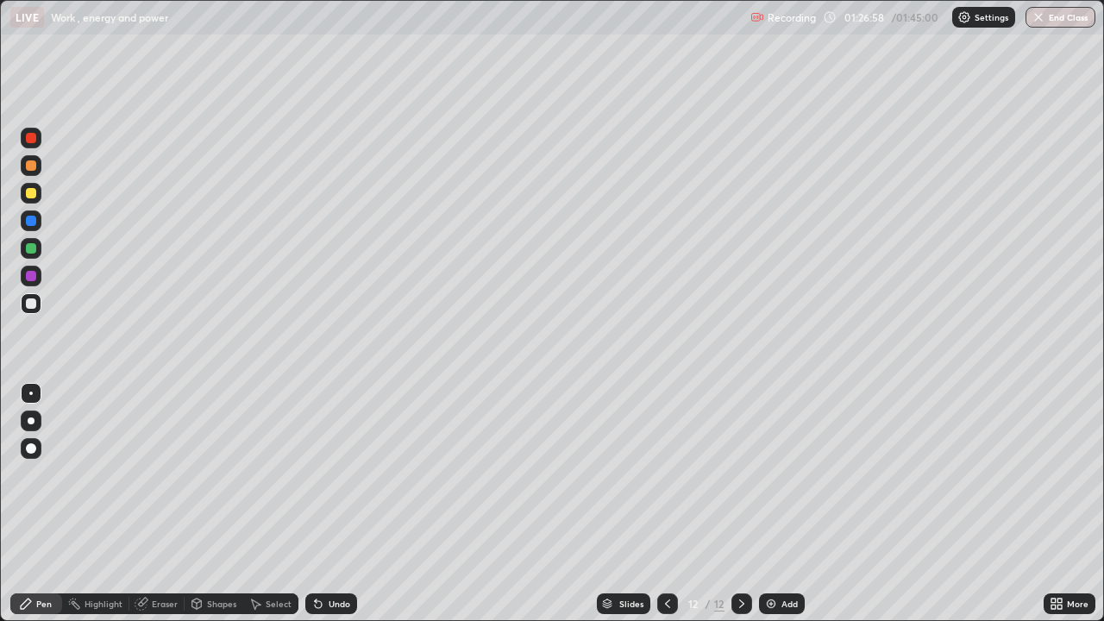
click at [33, 197] on div at bounding box center [31, 193] width 10 height 10
click at [30, 223] on div at bounding box center [31, 221] width 10 height 10
click at [31, 304] on div at bounding box center [31, 304] width 10 height 10
click at [31, 193] on div at bounding box center [31, 193] width 10 height 10
click at [31, 223] on div at bounding box center [31, 221] width 10 height 10
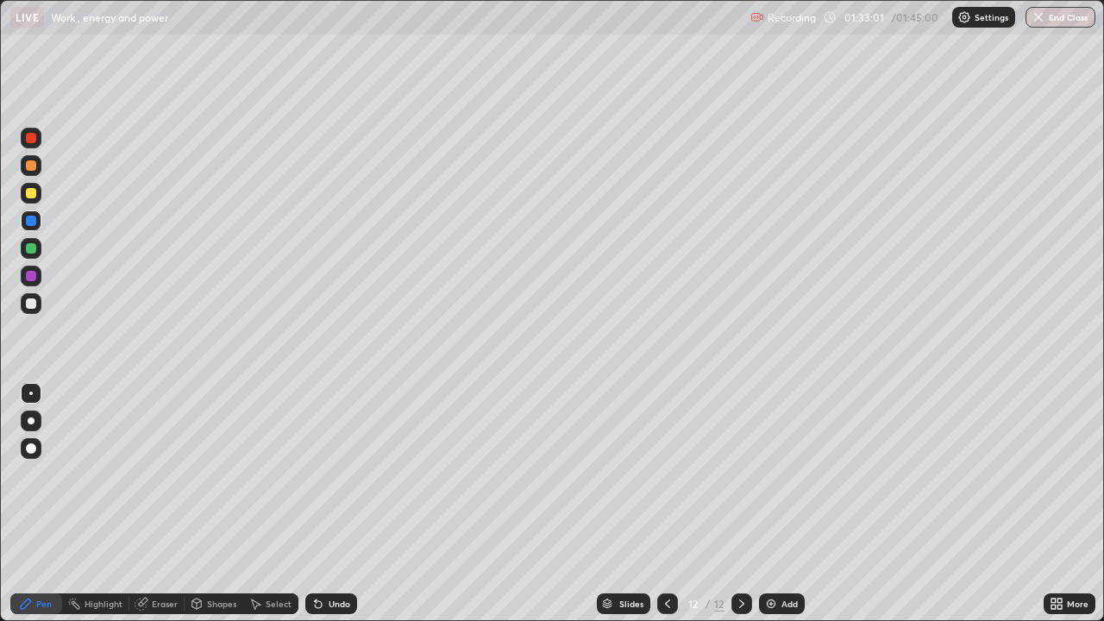
click at [774, 504] on img at bounding box center [771, 604] width 14 height 14
click at [32, 193] on div at bounding box center [31, 193] width 10 height 10
click at [31, 305] on div at bounding box center [31, 304] width 10 height 10
click at [30, 310] on div at bounding box center [31, 303] width 21 height 21
click at [28, 248] on div at bounding box center [31, 248] width 10 height 10
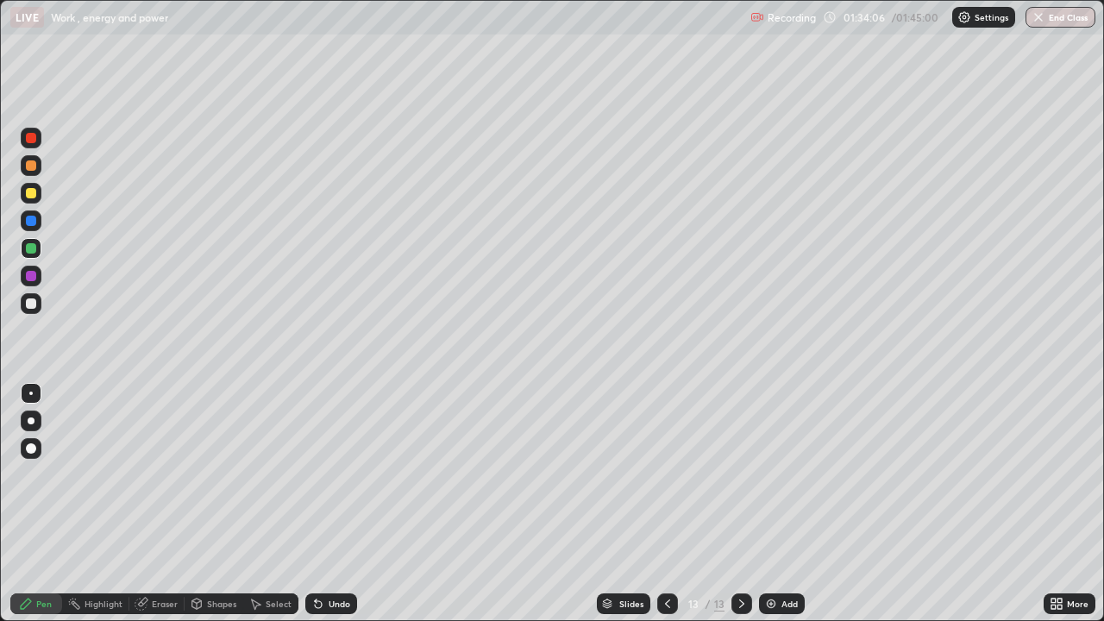
click at [32, 197] on div at bounding box center [31, 193] width 10 height 10
click at [29, 278] on div at bounding box center [31, 276] width 10 height 10
click at [1049, 24] on button "End Class" at bounding box center [1062, 17] width 68 height 21
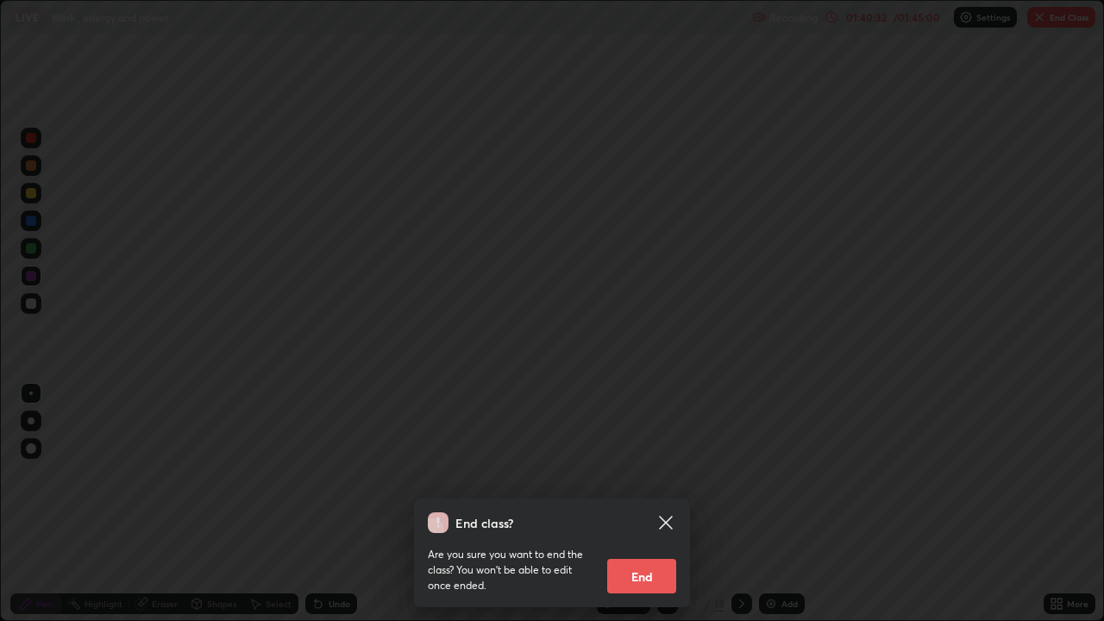
click at [645, 504] on button "End" at bounding box center [641, 576] width 69 height 35
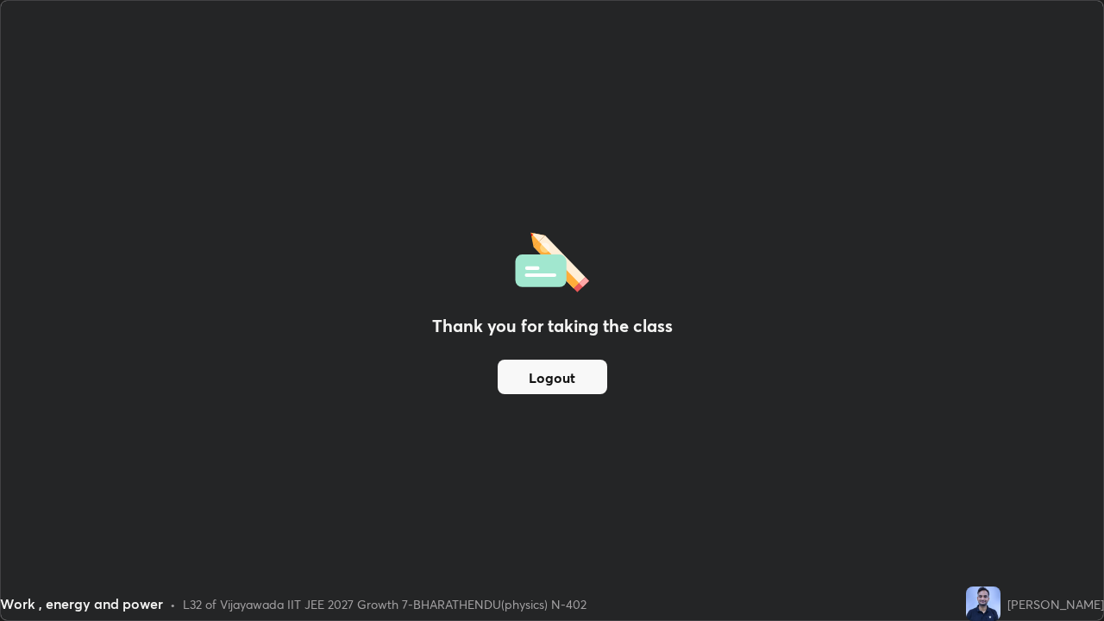
click at [561, 384] on button "Logout" at bounding box center [553, 377] width 110 height 35
